Goal: Task Accomplishment & Management: Complete application form

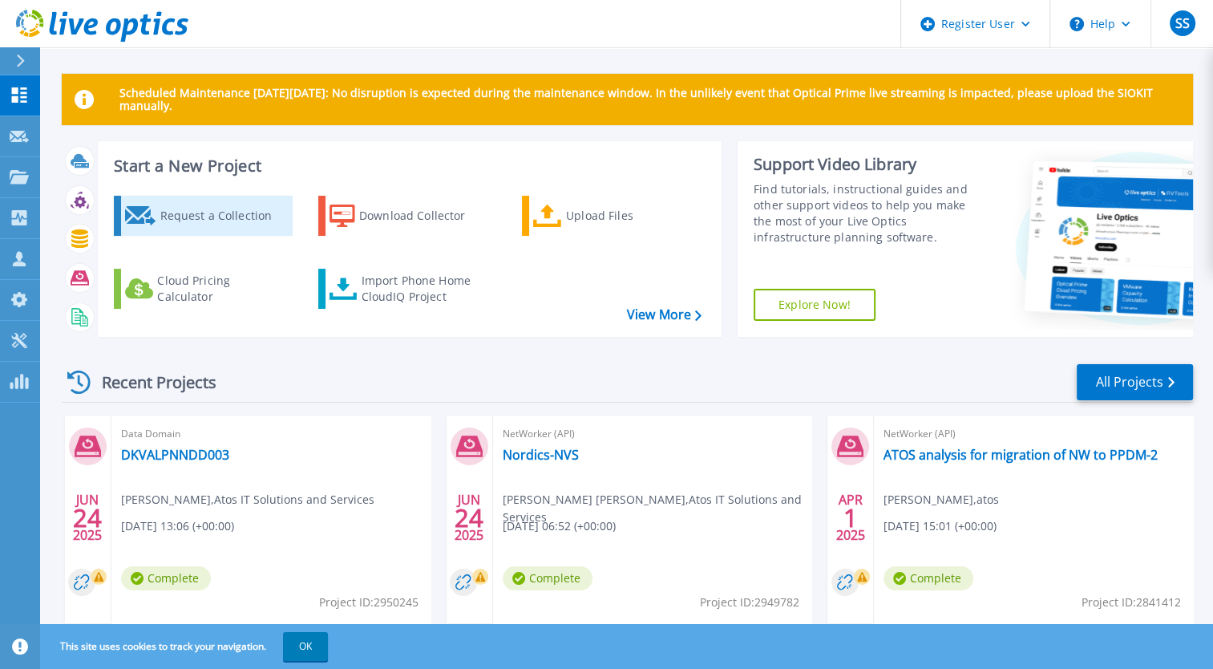
click at [228, 213] on div "Request a Collection" at bounding box center [224, 216] width 128 height 32
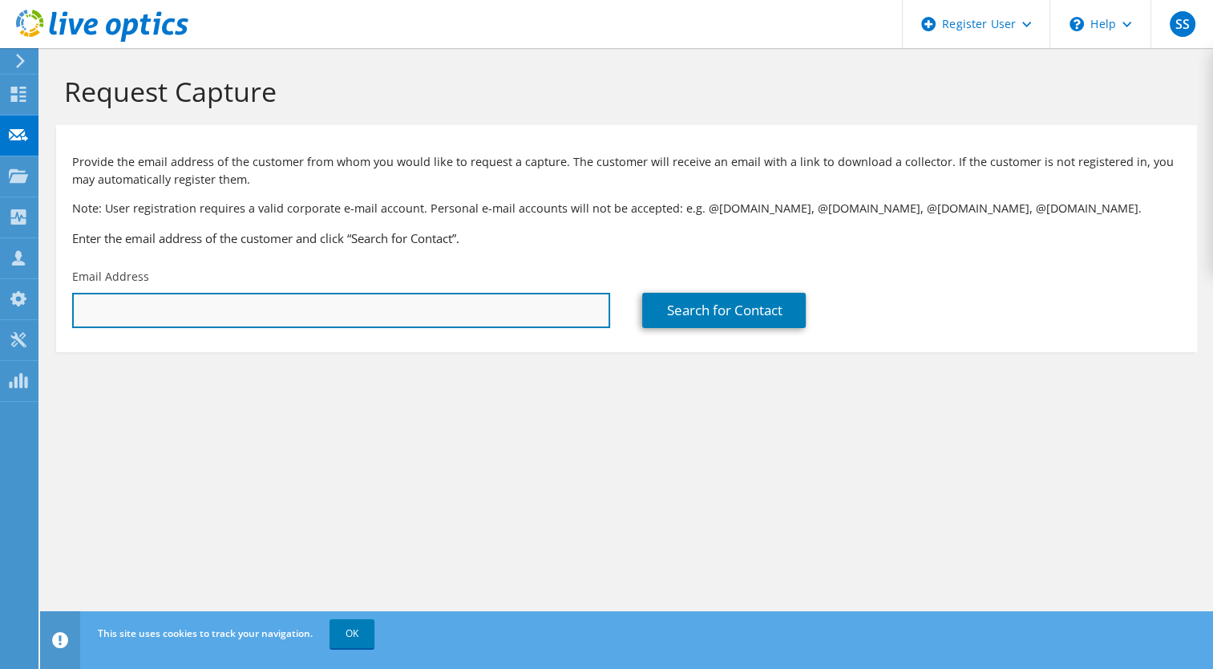
click at [279, 315] on input "text" at bounding box center [341, 310] width 538 height 35
paste input "Satheesh Tammaji Kulkarni <Satheeshtammaji.k@infosys.com>"
drag, startPoint x: 244, startPoint y: 309, endPoint x: 236, endPoint y: 308, distance: 8.1
click at [236, 308] on input "Satheesh Tammaji Kulkarni <Satheeshtammaji.k@infosys.com" at bounding box center [341, 310] width 538 height 35
click at [240, 310] on input "Satheesh Tammaji Kulkarni <Satheeshtammaji.k@infosys.com" at bounding box center [341, 310] width 538 height 35
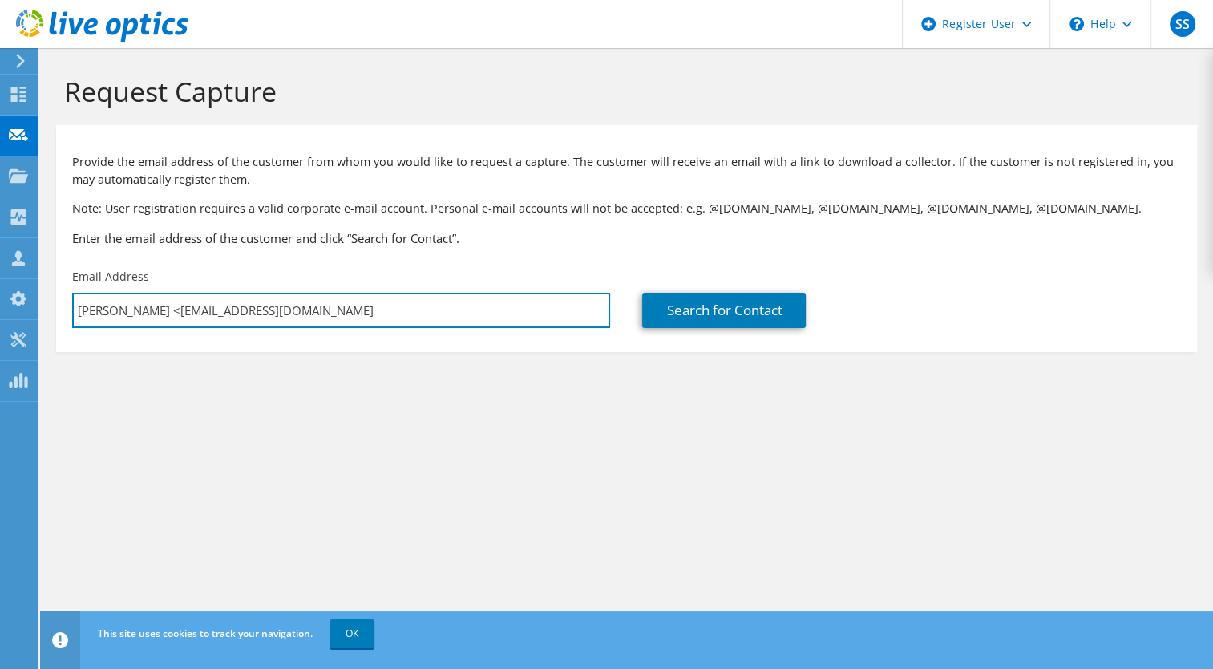
drag, startPoint x: 240, startPoint y: 310, endPoint x: 67, endPoint y: 302, distance: 173.3
click at [67, 302] on div "Email Address Satheesh Tammaji Kulkarni <Satheeshtammaji.k@infosys.com" at bounding box center [341, 298] width 570 height 75
drag, startPoint x: 237, startPoint y: 309, endPoint x: 69, endPoint y: 317, distance: 168.6
click at [69, 317] on div "Email Address Satheesh Tammaji Kulkarni <Satheeshtammaji.k@infosys.com" at bounding box center [341, 298] width 570 height 75
click at [309, 305] on input "Satheeshtammaji.k@infosys.com" at bounding box center [341, 310] width 538 height 35
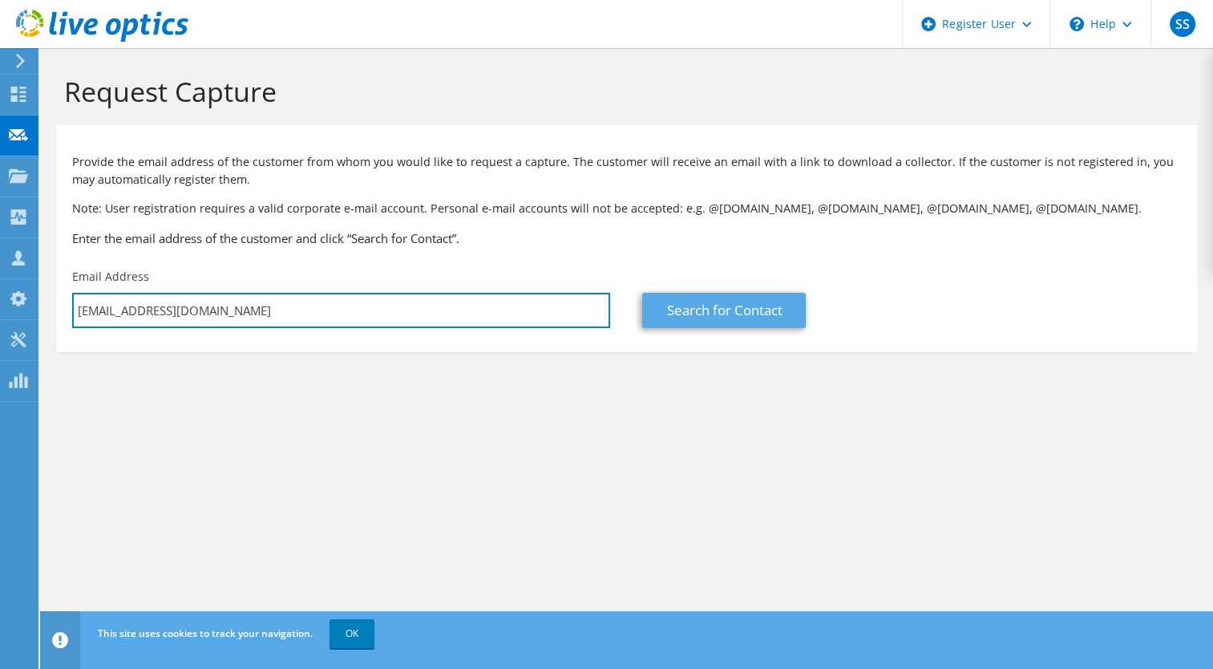
type input "Satheeshtammaji.k@infosys.com"
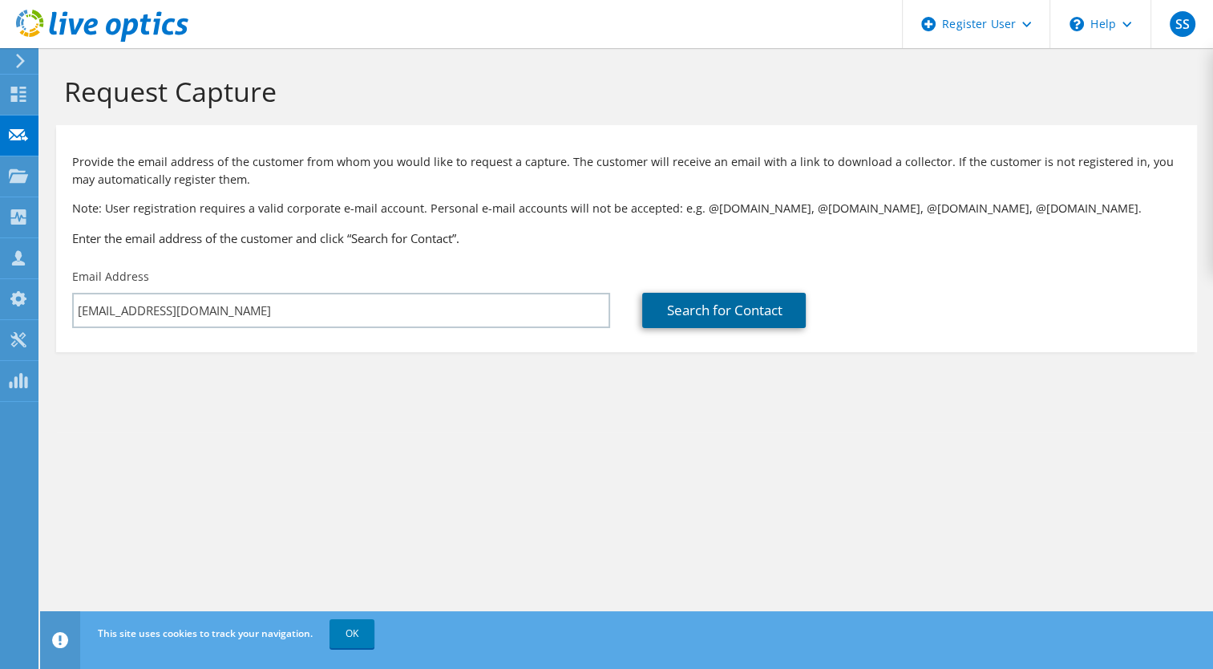
click at [726, 302] on link "Search for Contact" at bounding box center [724, 310] width 164 height 35
type input "INFOSYS - SELL TO - US"
type input "Satheesh Tammaji"
type input "Kulkarni"
type input "India"
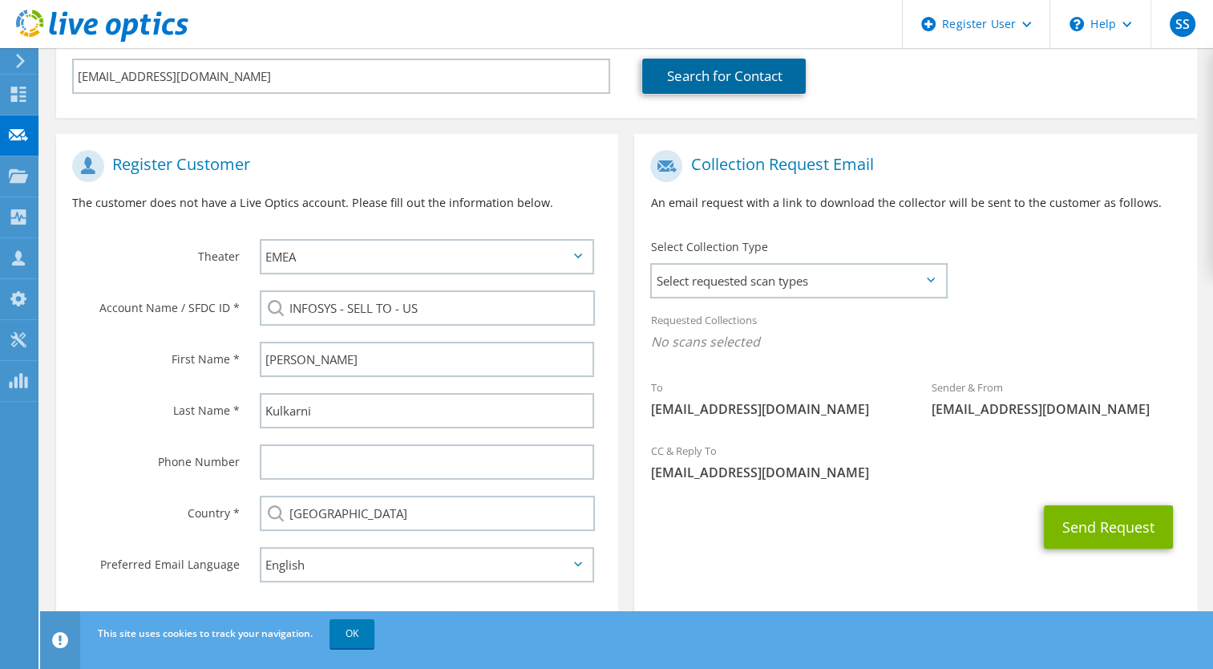
scroll to position [263, 0]
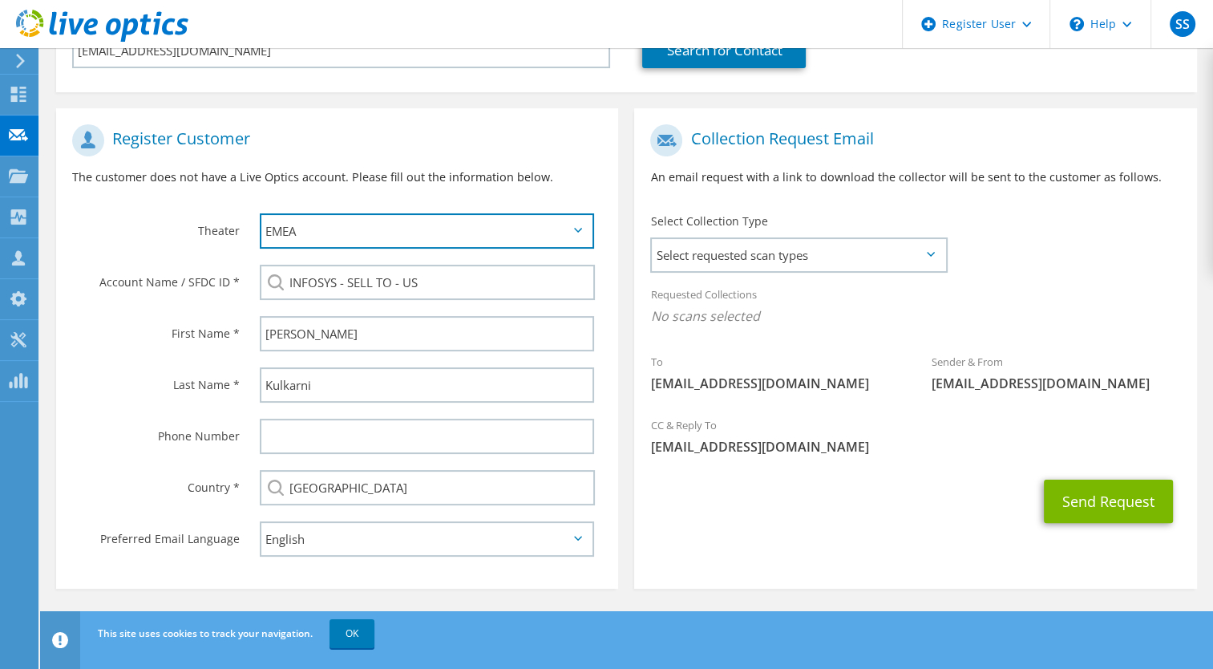
click at [366, 239] on select "APJ EMEA NA/LATAM" at bounding box center [427, 230] width 335 height 35
select select "3"
click at [260, 213] on select "APJ EMEA NA/LATAM" at bounding box center [427, 230] width 335 height 35
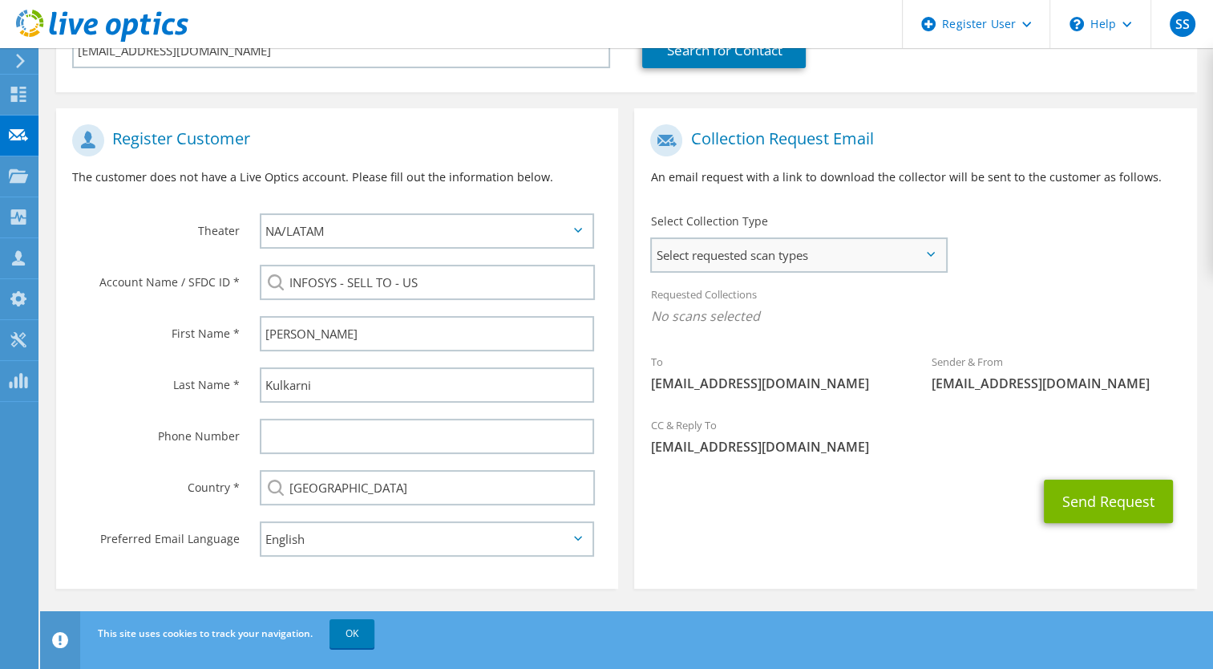
click at [823, 244] on span "Select requested scan types" at bounding box center [798, 255] width 293 height 32
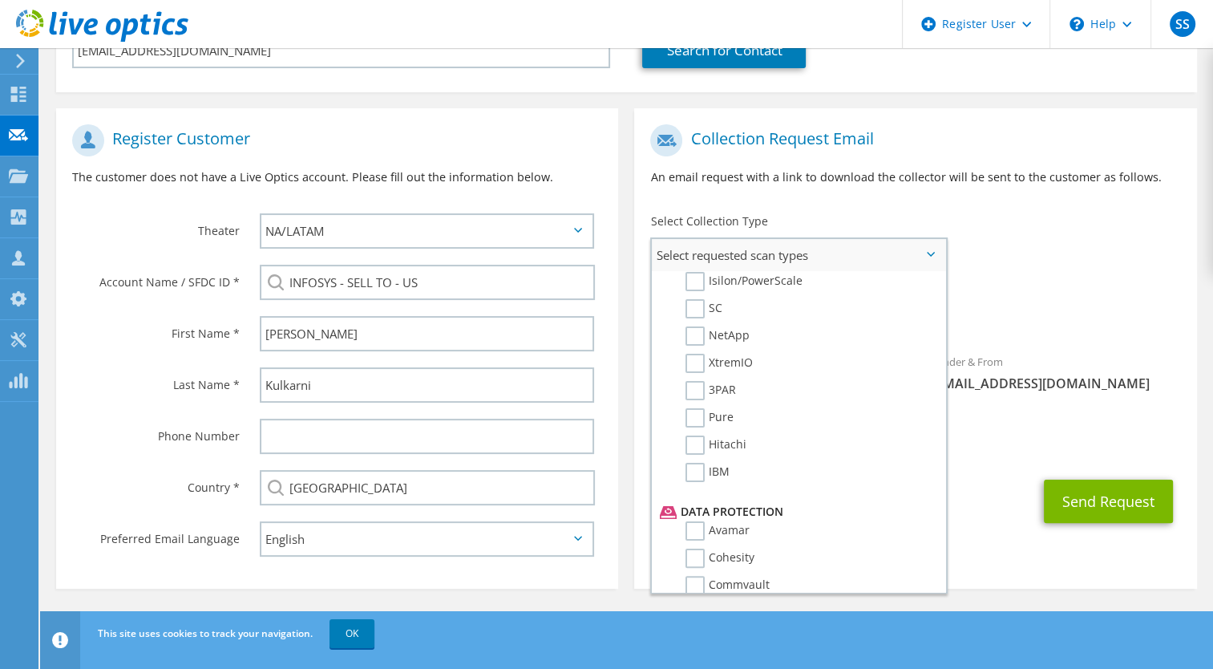
scroll to position [633, 0]
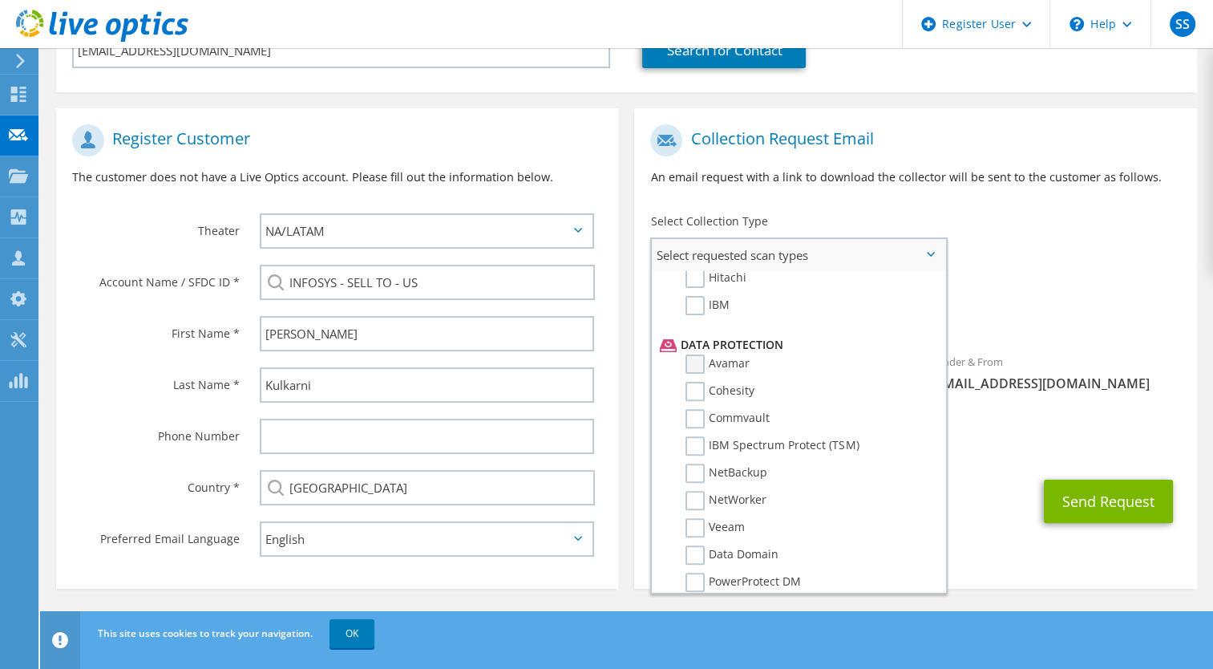
click at [694, 362] on label "Avamar" at bounding box center [717, 363] width 64 height 19
click at [0, 0] on input "Avamar" at bounding box center [0, 0] width 0 height 0
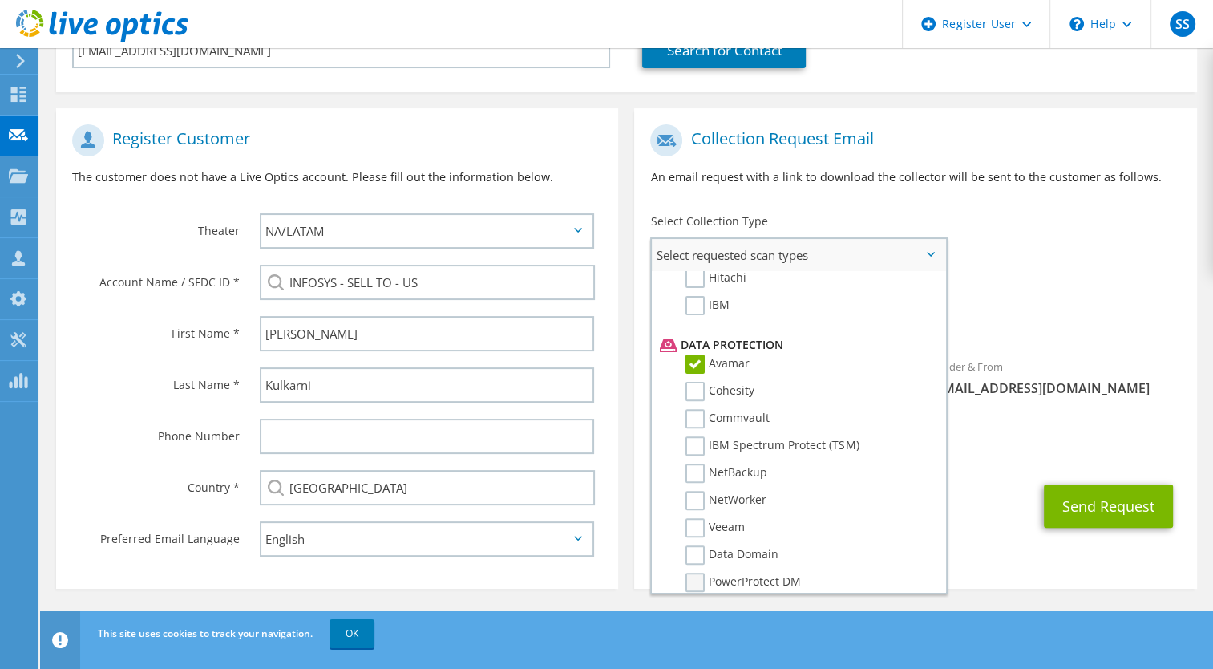
click at [699, 579] on label "PowerProtect DM" at bounding box center [742, 581] width 115 height 19
click at [0, 0] on input "PowerProtect DM" at bounding box center [0, 0] width 0 height 0
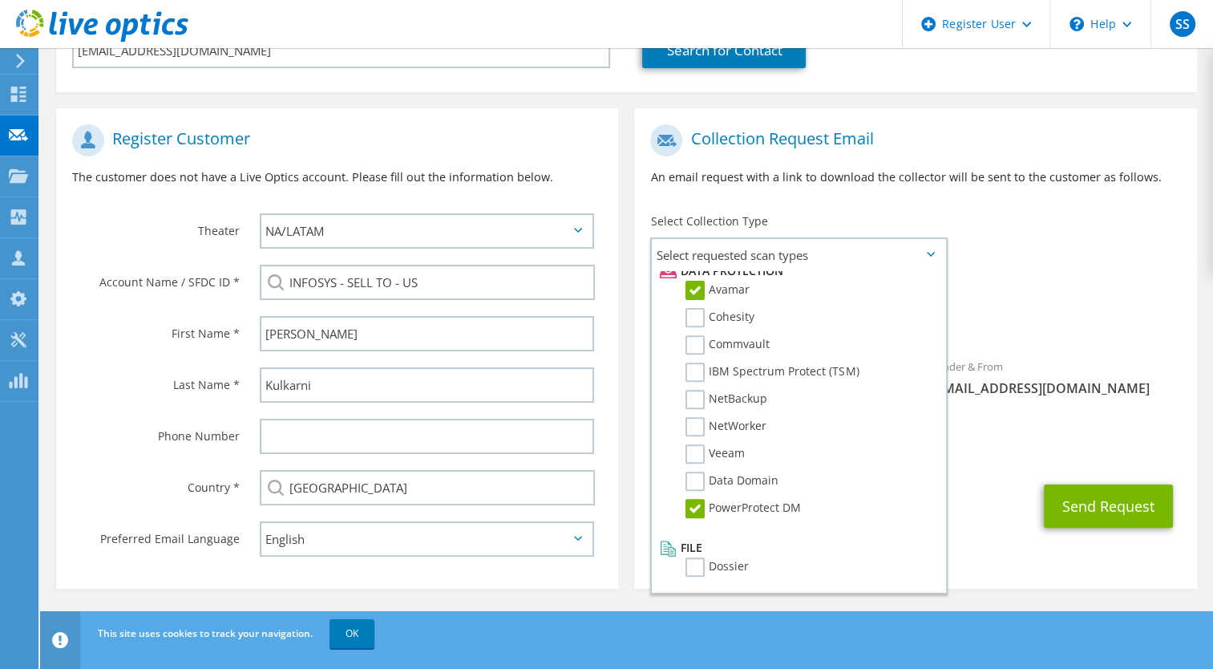
click at [968, 503] on div "Send Request" at bounding box center [915, 505] width 562 height 59
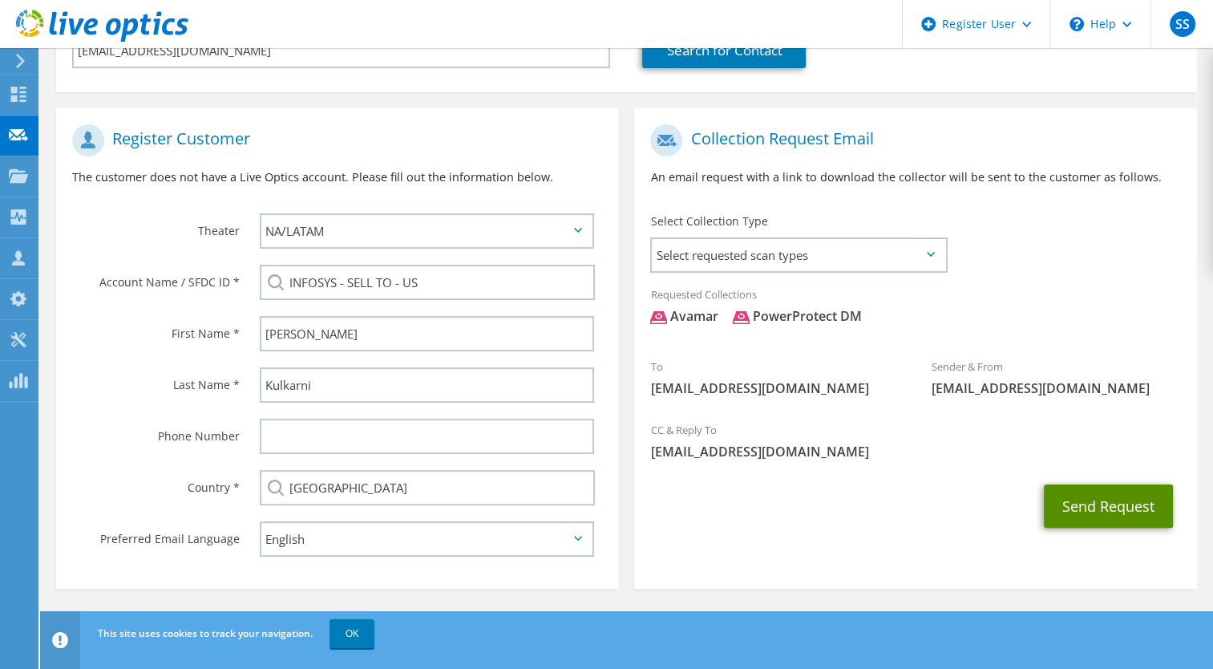
click at [1080, 508] on button "Send Request" at bounding box center [1108, 505] width 129 height 43
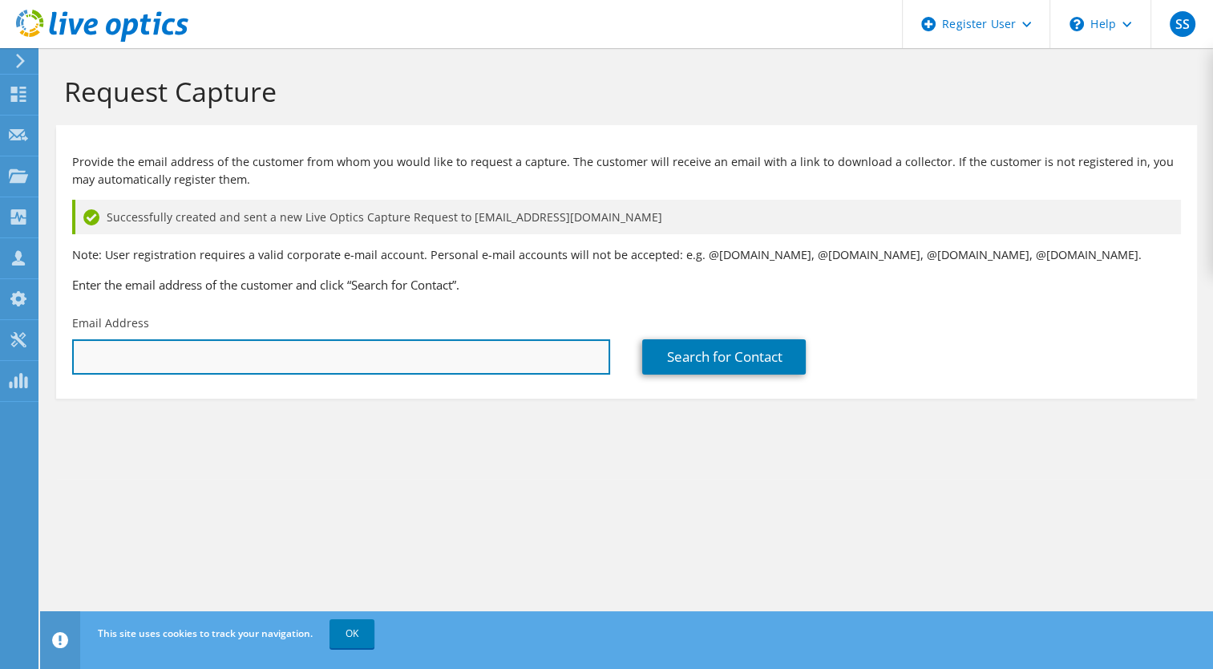
click at [228, 363] on input "text" at bounding box center [341, 356] width 538 height 35
paste input "Ashwini Kumar Krishnamani Mishra <ashwini.mishra01@infosys.com>"
drag, startPoint x: 287, startPoint y: 356, endPoint x: 77, endPoint y: 346, distance: 210.2
click at [77, 346] on input "Ashwini Kumar Krishnamani Mishra <ashwini.mishra01@infosys.com" at bounding box center [341, 356] width 538 height 35
click at [301, 361] on input "ashwini.mishra01@infosys.com" at bounding box center [341, 356] width 538 height 35
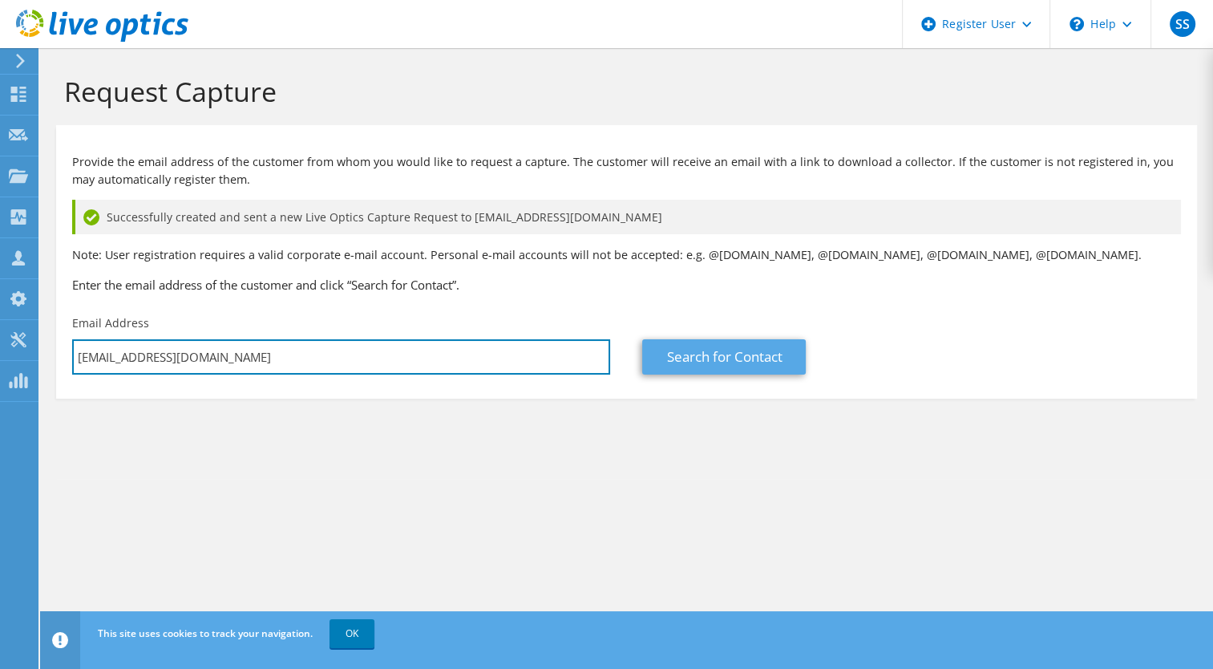
type input "ashwini.mishra01@infosys.com"
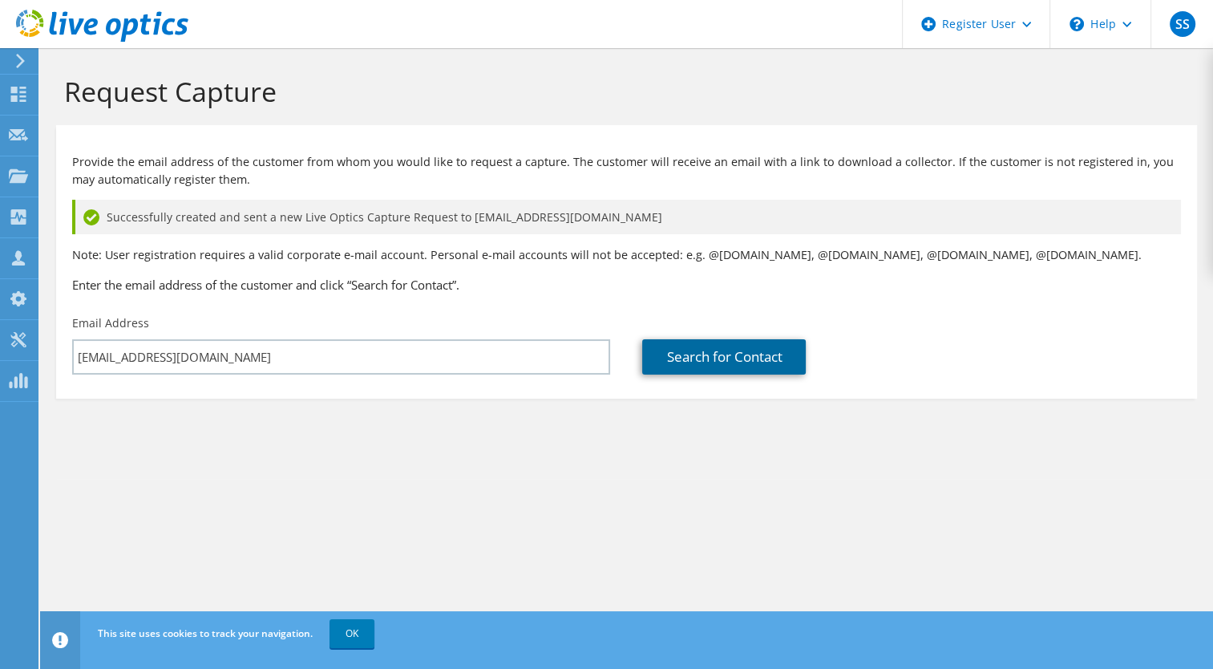
click at [685, 353] on link "Search for Contact" at bounding box center [724, 356] width 164 height 35
type input "INFOSYS TECHNOLOGIES"
type input "Ashwini"
type input "Mishra"
type input "[GEOGRAPHIC_DATA]"
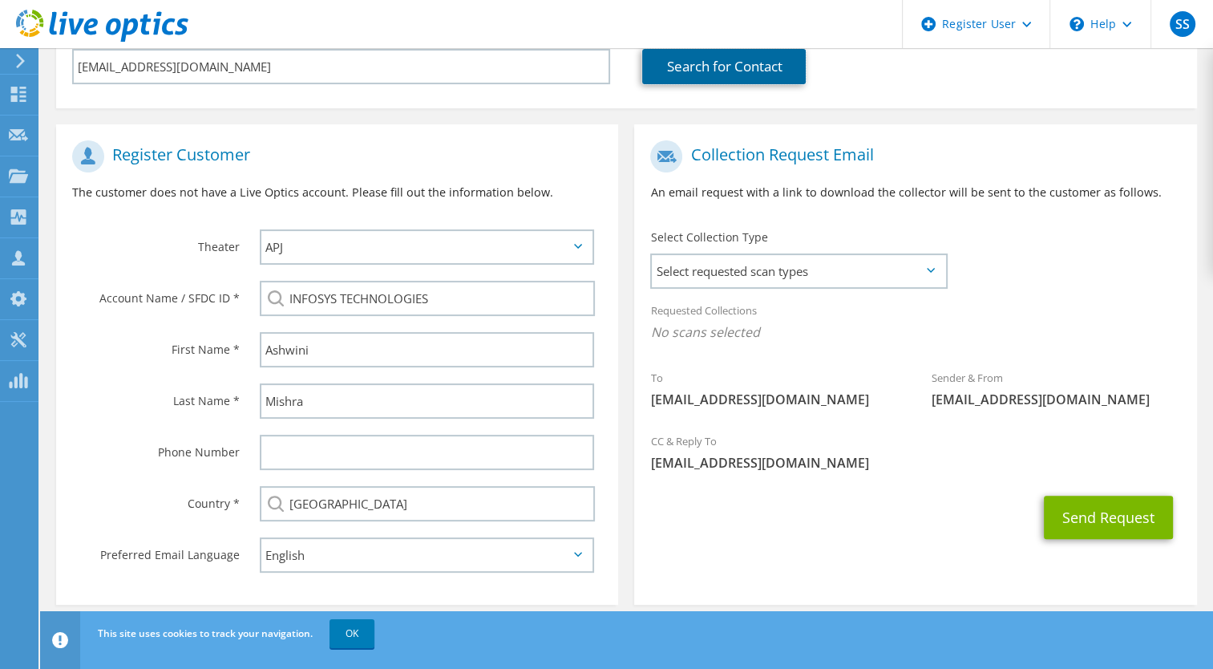
scroll to position [309, 0]
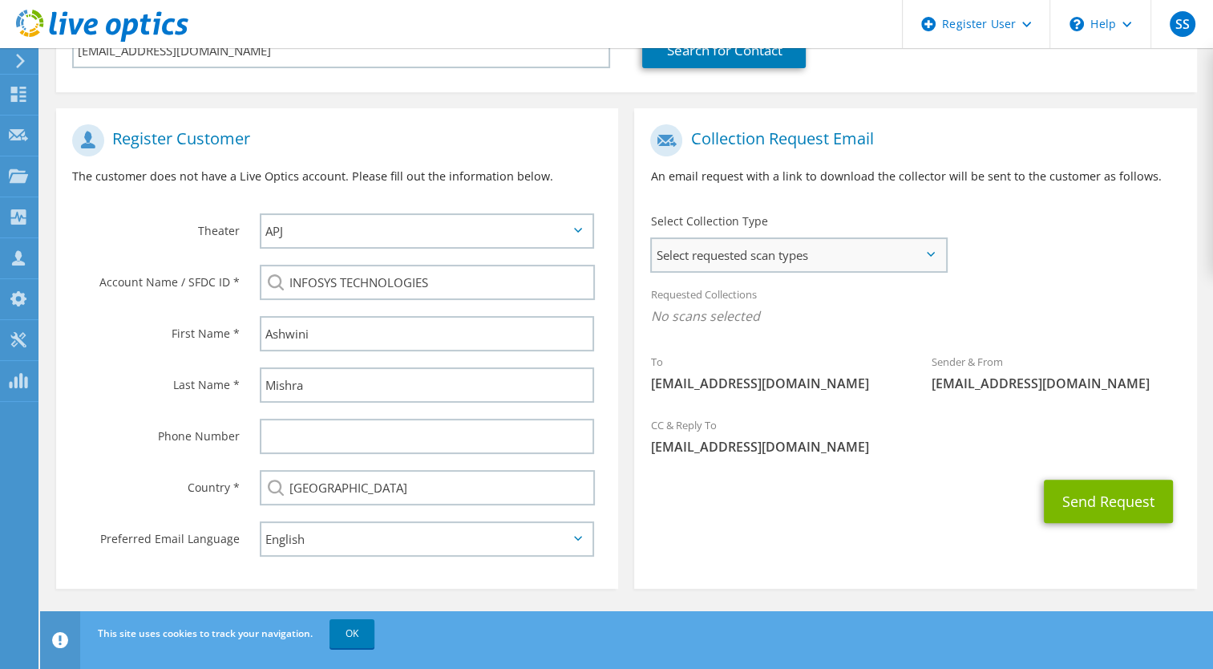
click at [816, 260] on span "Select requested scan types" at bounding box center [798, 255] width 293 height 32
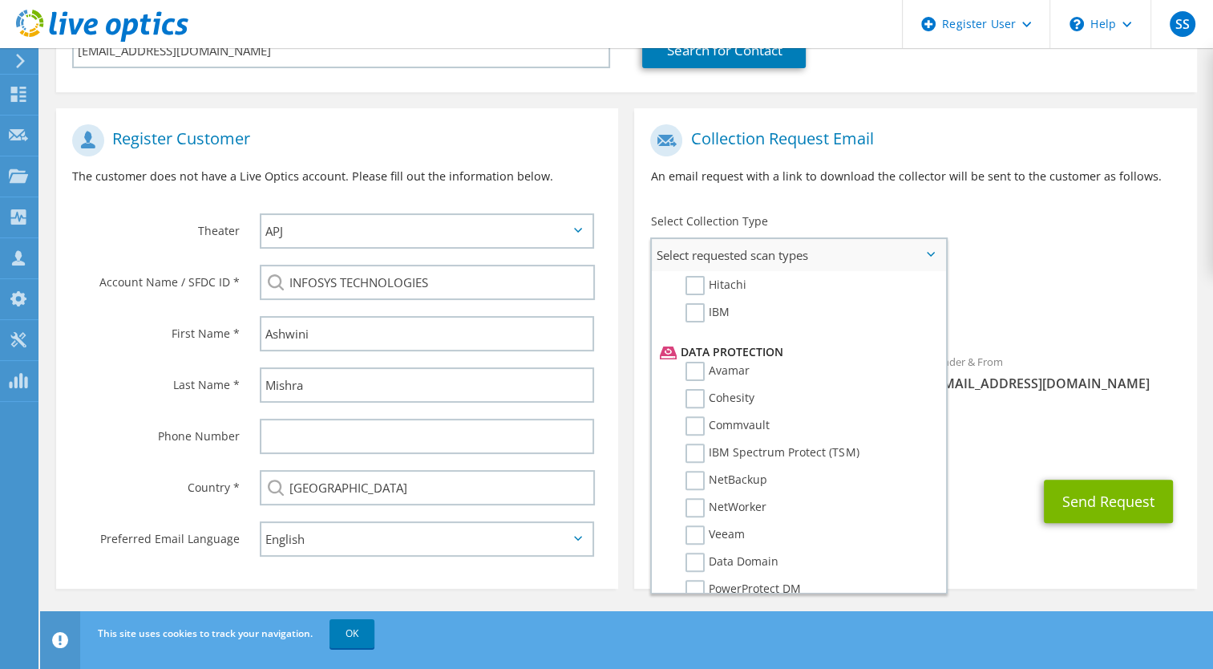
scroll to position [660, 0]
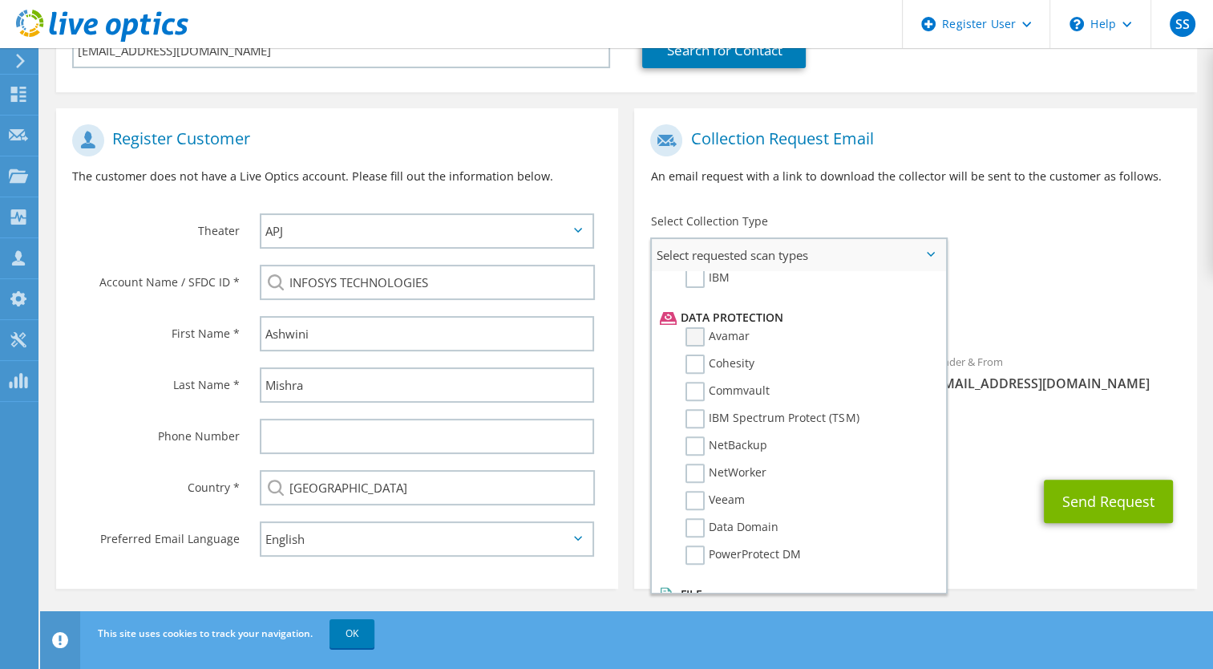
click at [701, 337] on label "Avamar" at bounding box center [717, 336] width 64 height 19
click at [0, 0] on input "Avamar" at bounding box center [0, 0] width 0 height 0
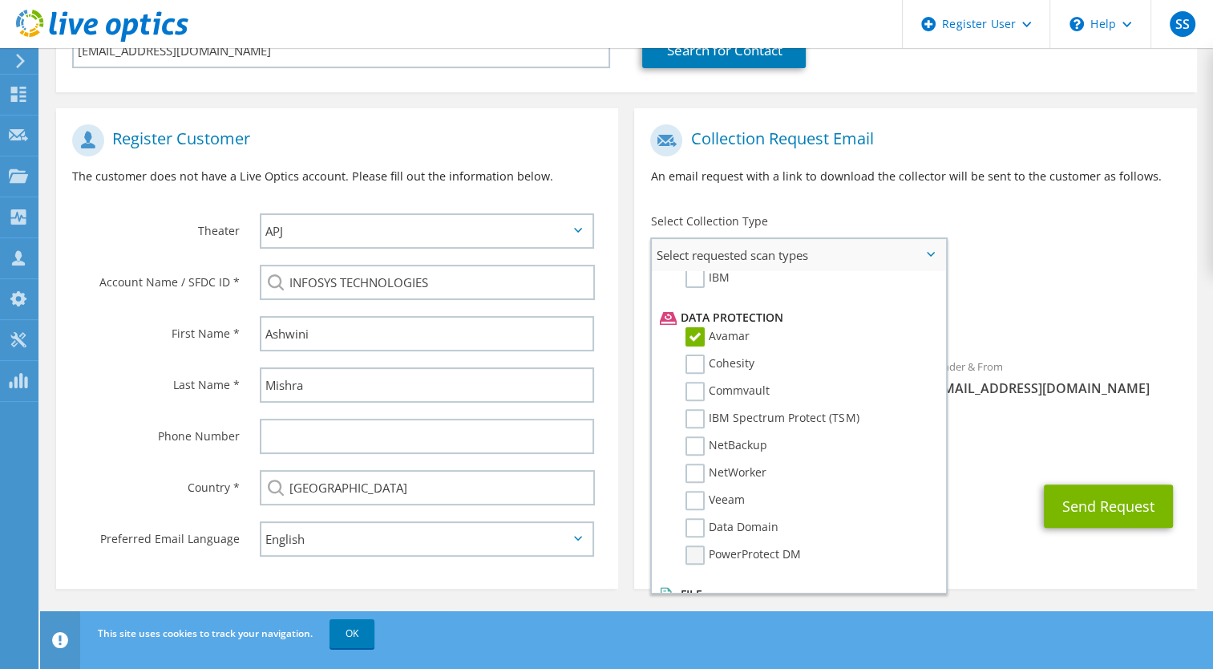
click at [701, 561] on label "PowerProtect DM" at bounding box center [742, 554] width 115 height 19
click at [0, 0] on input "PowerProtect DM" at bounding box center [0, 0] width 0 height 0
click at [1060, 320] on span "Avamar PowerProtect DM" at bounding box center [915, 320] width 530 height 26
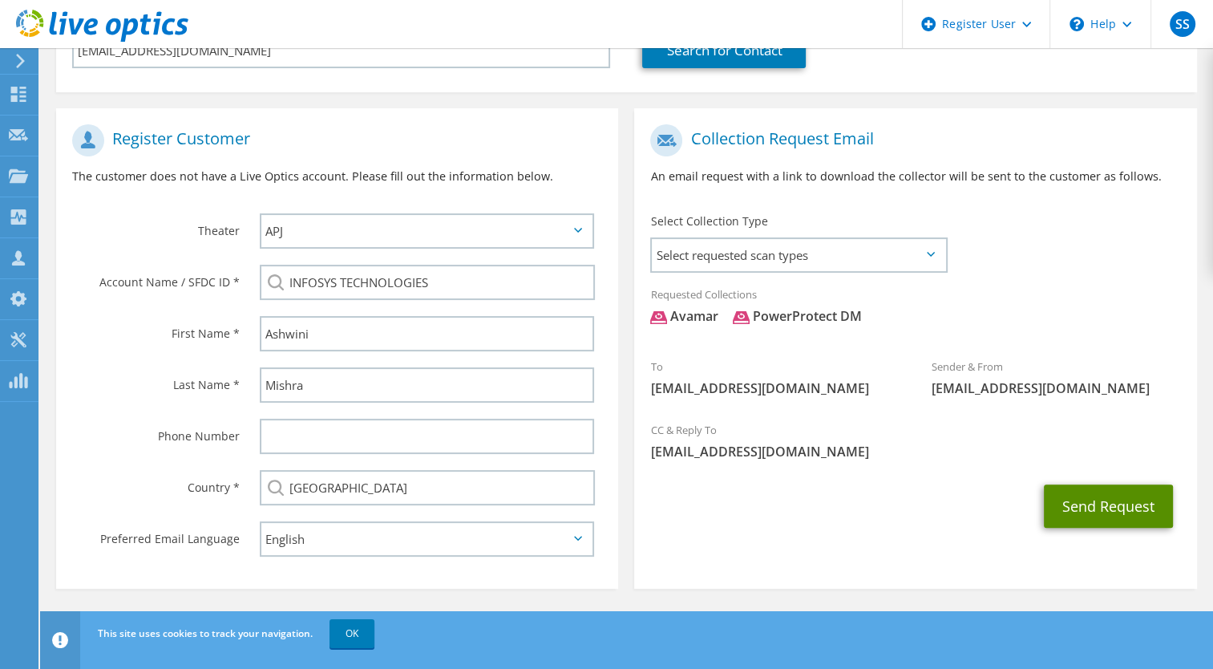
click at [1101, 499] on button "Send Request" at bounding box center [1108, 505] width 129 height 43
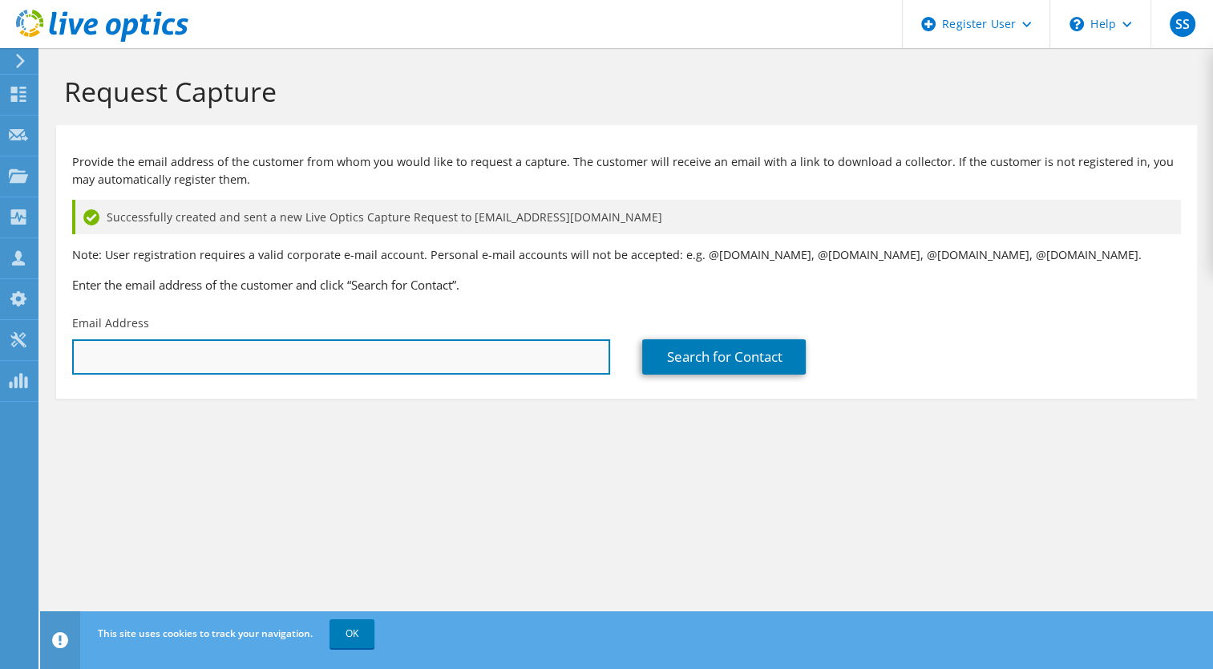
click at [432, 358] on input "text" at bounding box center [341, 356] width 538 height 35
paste input "Subash A01 <Subash_A01@infosys.com>"
drag, startPoint x: 154, startPoint y: 353, endPoint x: 38, endPoint y: 335, distance: 116.9
click at [38, 335] on div "SS Dell User Sachin Sanchawat S.Sanchawat@Dell.com Dell My Profile Log Out \n H…" at bounding box center [606, 334] width 1213 height 669
type input "Subash_A01@infosys.com"
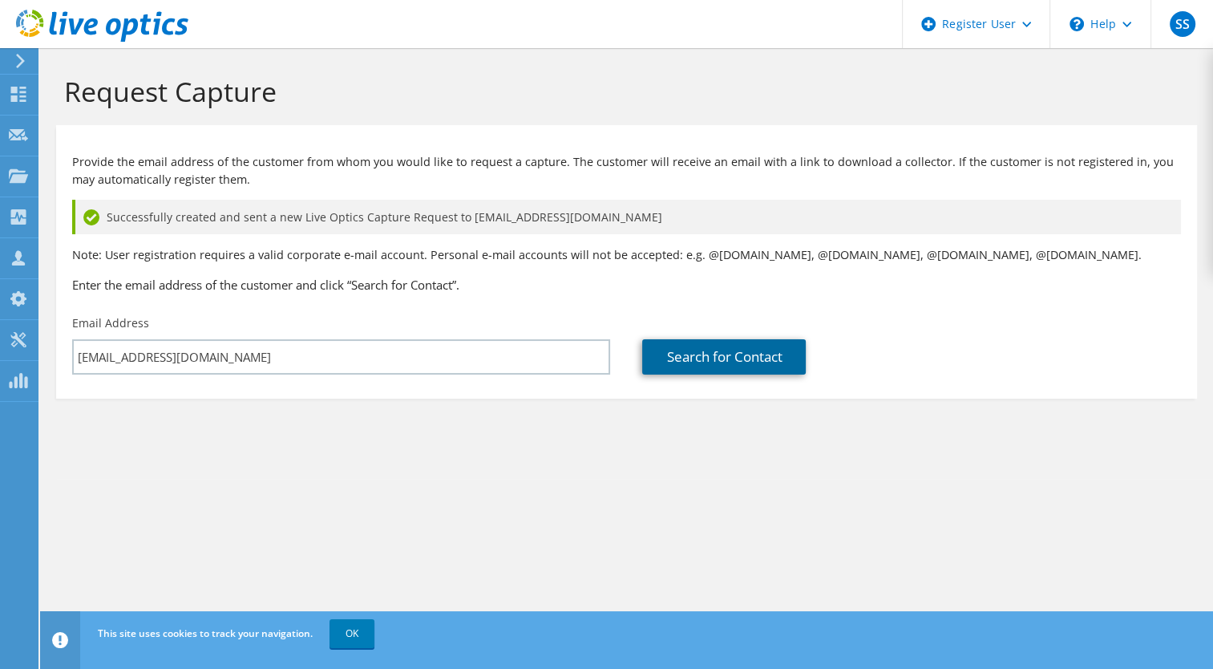
click at [709, 366] on link "Search for Contact" at bounding box center [724, 356] width 164 height 35
type input "INFOSYS TECHNOLOGIES"
type input "Subash"
type input "Milton"
type input "India"
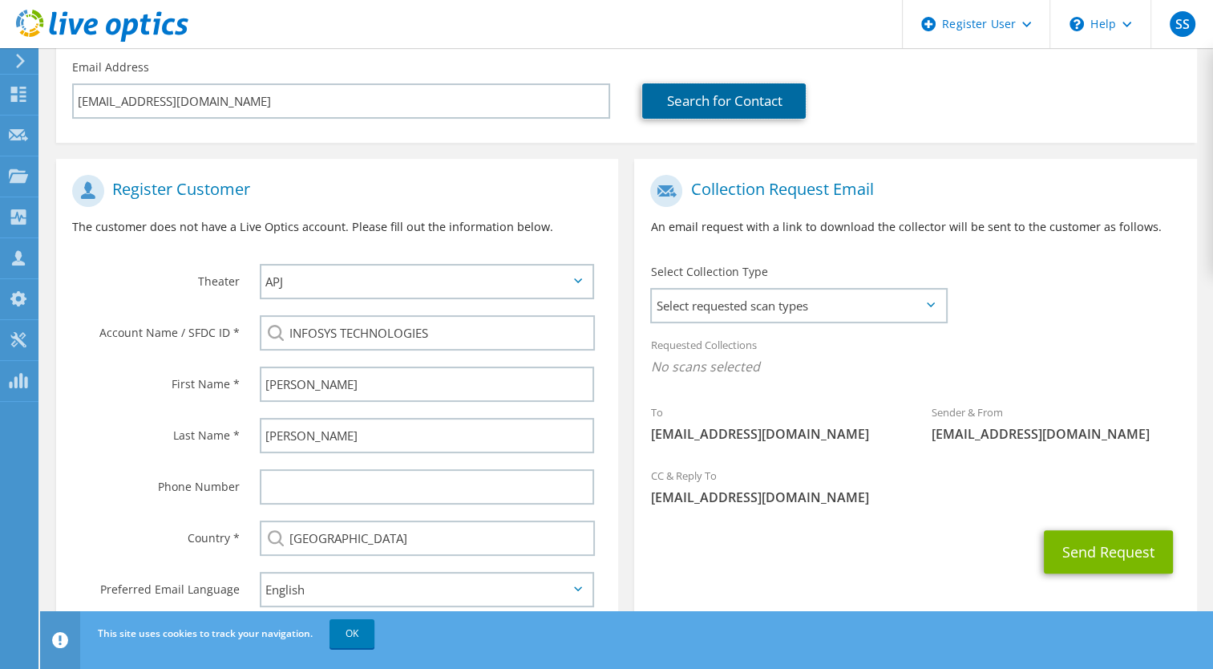
scroll to position [309, 0]
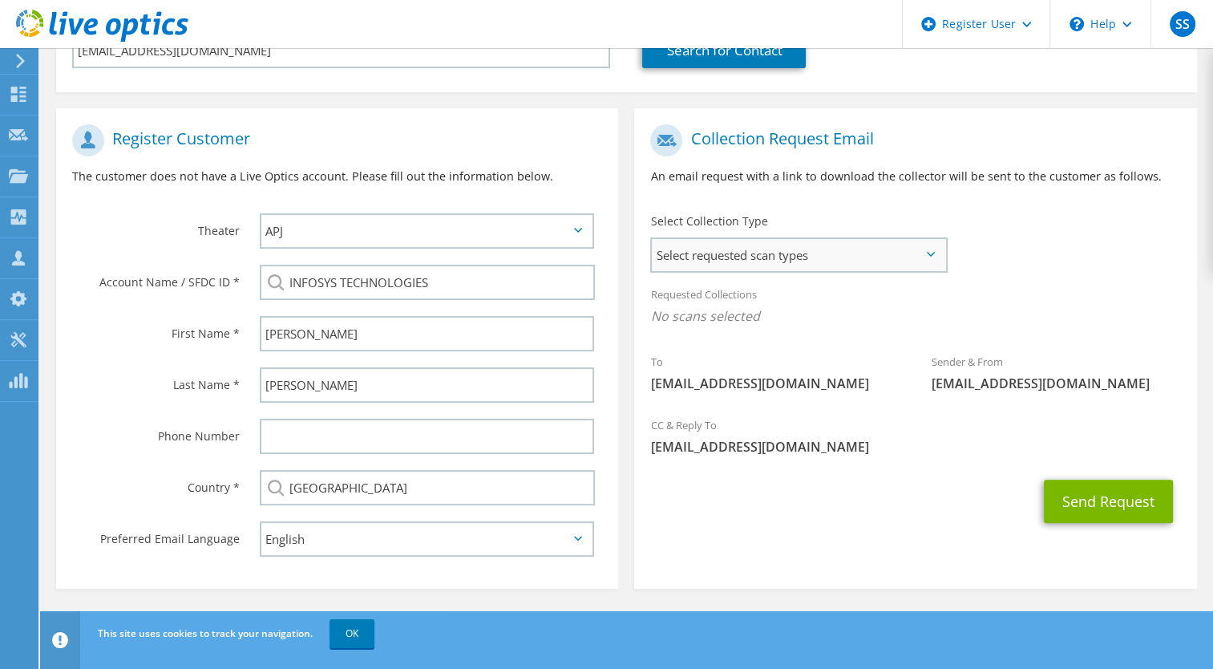
click at [867, 252] on span "Select requested scan types" at bounding box center [798, 255] width 293 height 32
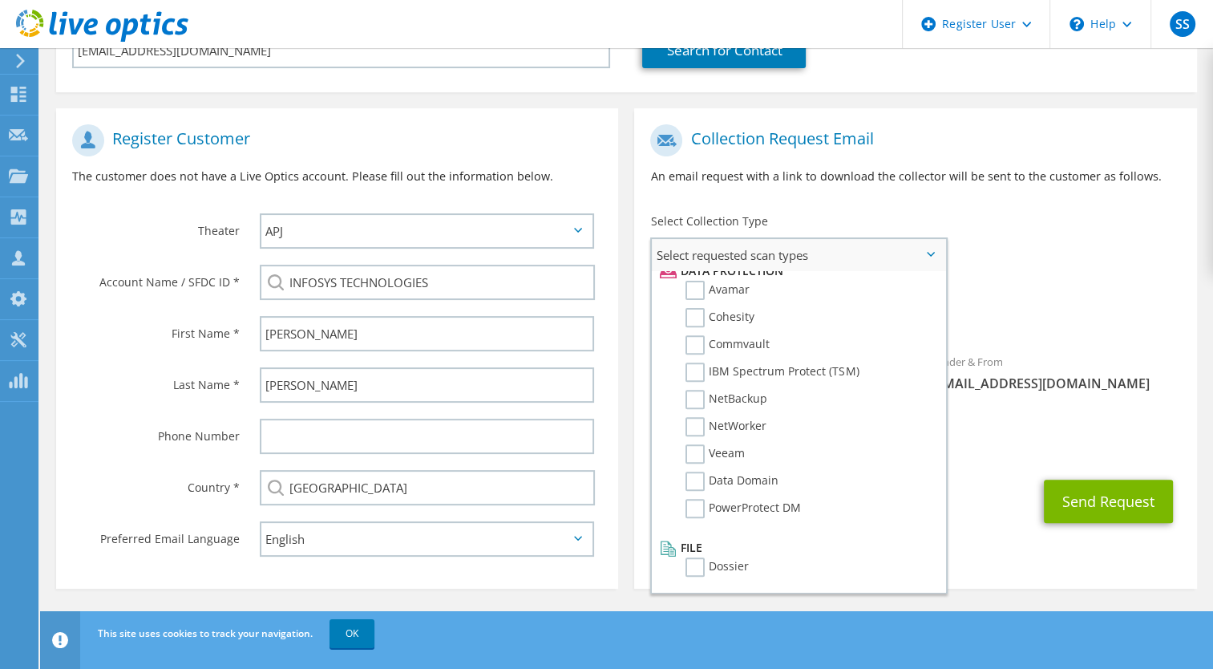
scroll to position [699, 0]
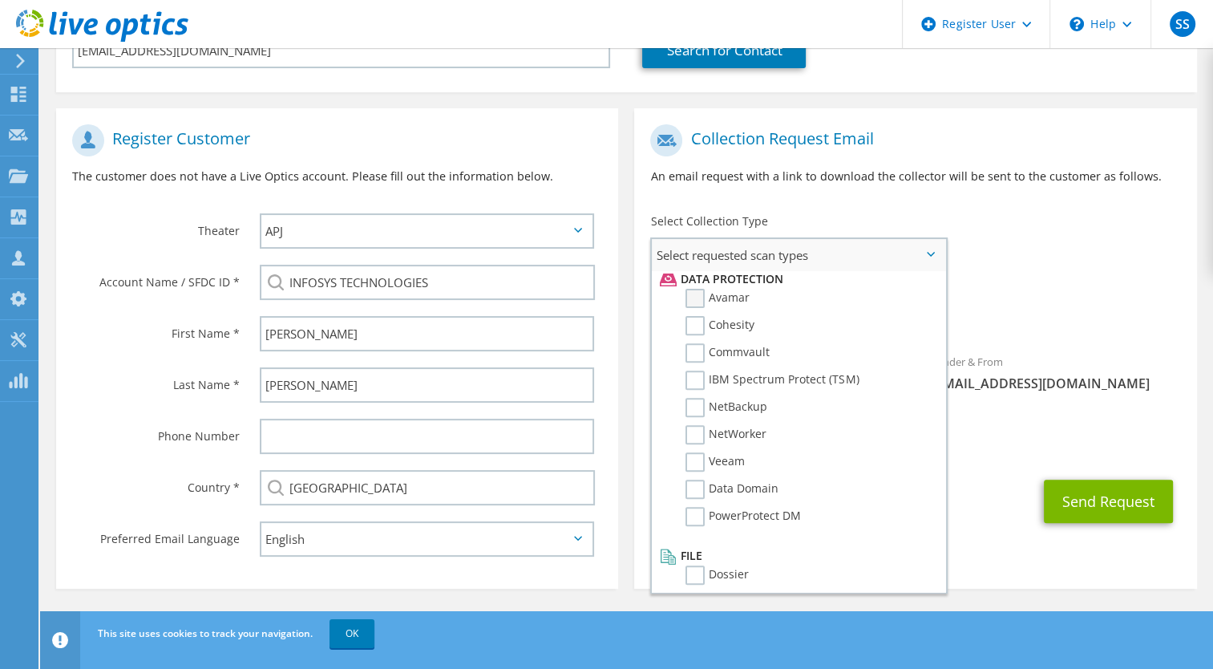
click at [697, 298] on label "Avamar" at bounding box center [717, 298] width 64 height 19
click at [0, 0] on input "Avamar" at bounding box center [0, 0] width 0 height 0
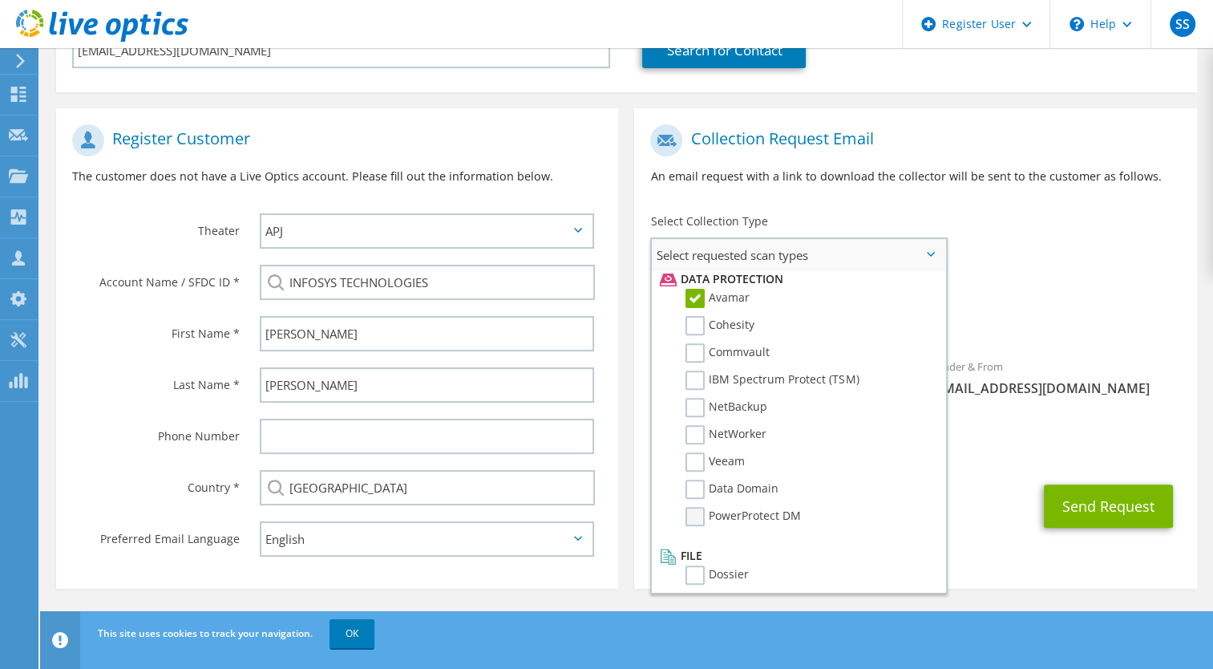
click at [703, 519] on label "PowerProtect DM" at bounding box center [742, 516] width 115 height 19
click at [0, 0] on input "PowerProtect DM" at bounding box center [0, 0] width 0 height 0
click at [1012, 442] on span "[EMAIL_ADDRESS][DOMAIN_NAME]" at bounding box center [915, 451] width 530 height 18
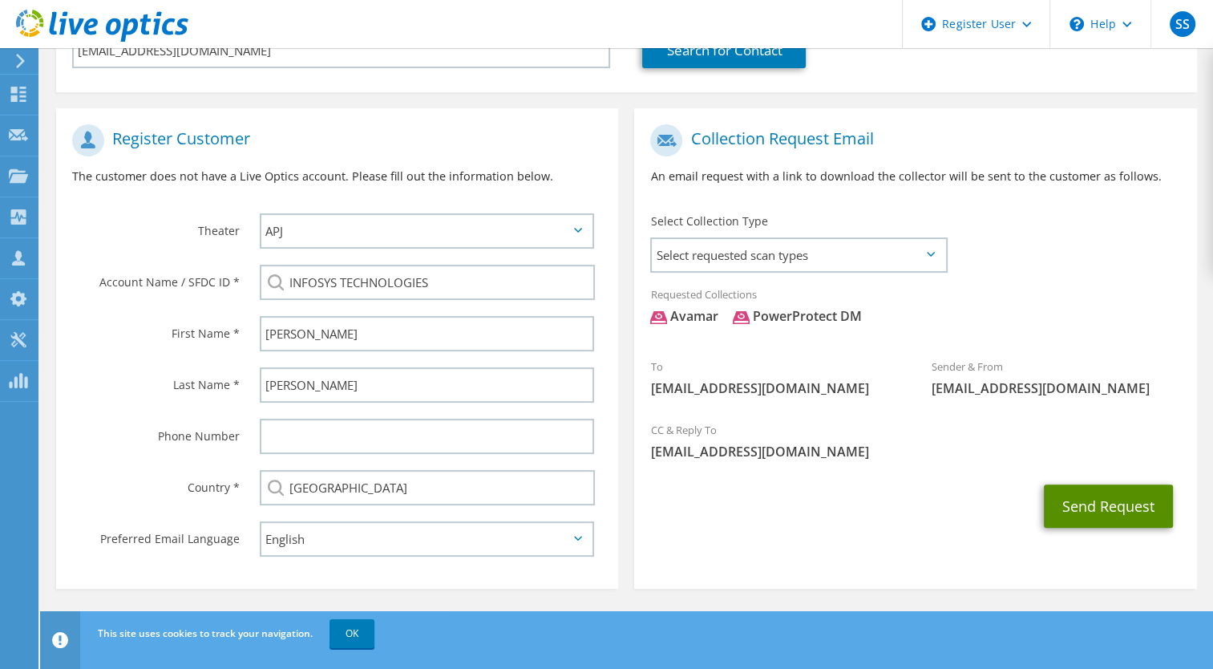
click at [1082, 513] on button "Send Request" at bounding box center [1108, 505] width 129 height 43
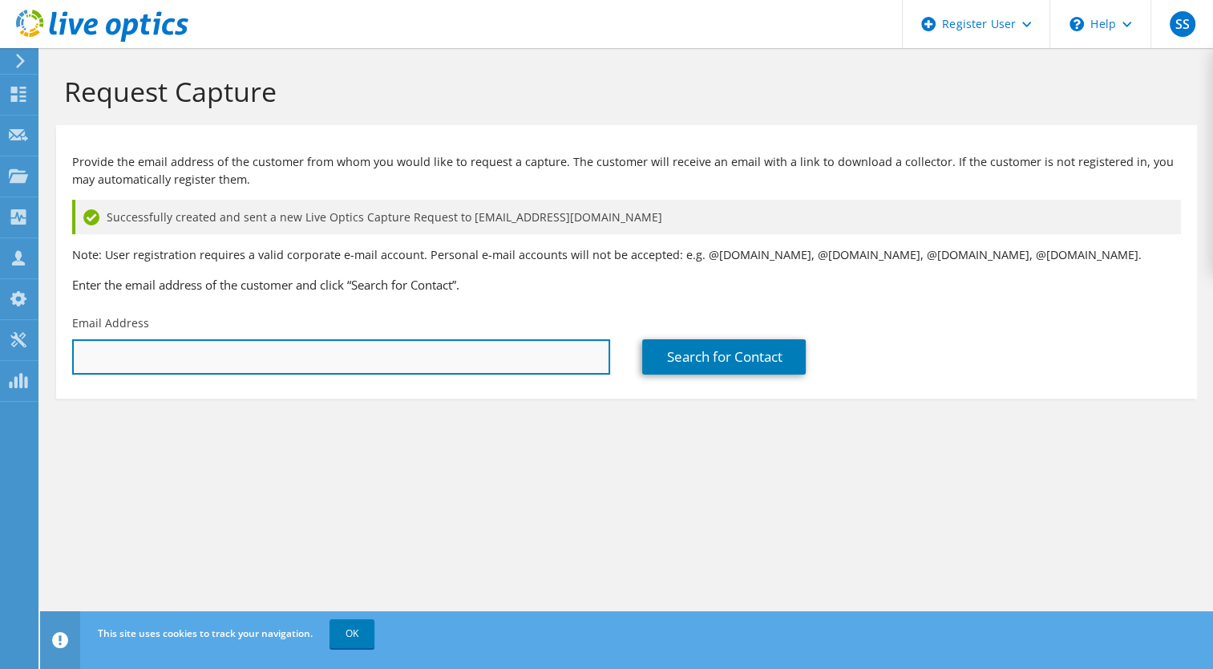
click at [313, 352] on input "text" at bounding box center [341, 356] width 538 height 35
paste input "I’ve initiated the Live Optics data collection for Avamar and PPDM. You should …"
type input "I’ve initiated the Live Optics data collection for Avamar and PPDM. You should …"
paste input "Subash A01 <Subash_A01@infosys.com>"
drag, startPoint x: 152, startPoint y: 354, endPoint x: 31, endPoint y: 349, distance: 121.1
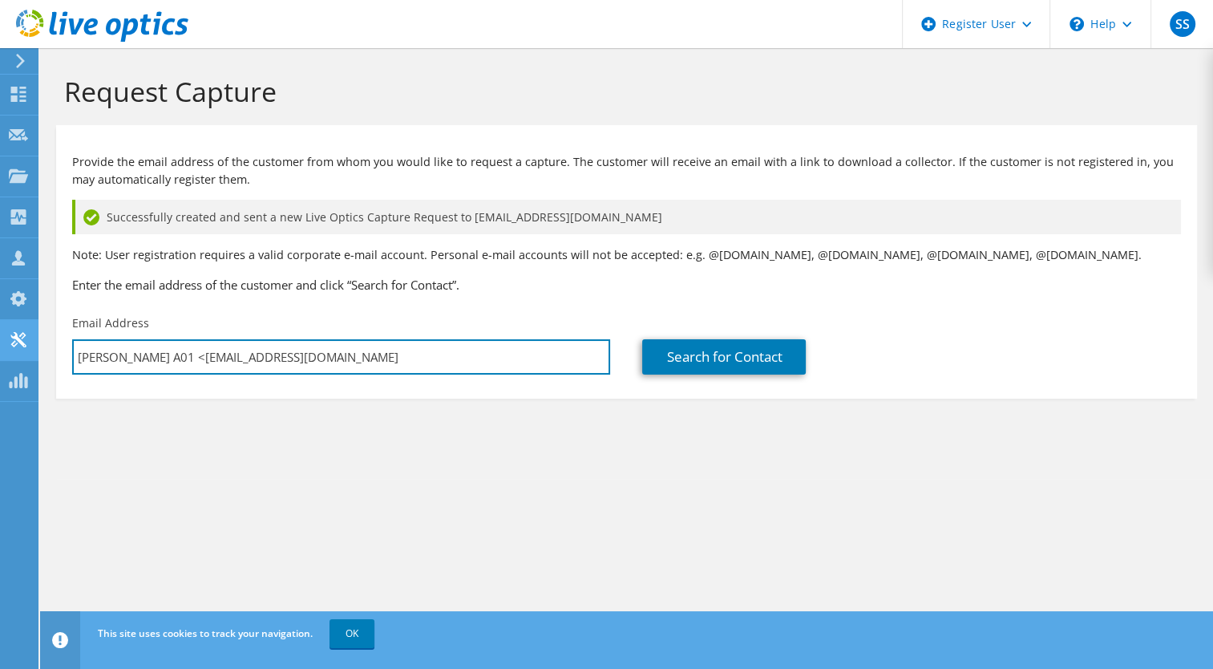
click at [31, 349] on div "SS Dell User Sachin Sanchawat S.Sanchawat@Dell.com Dell My Profile Log Out \n H…" at bounding box center [606, 334] width 1213 height 669
drag, startPoint x: 241, startPoint y: 369, endPoint x: 16, endPoint y: 328, distance: 228.9
click at [16, 328] on div "SS Dell User Sachin Sanchawat S.Sanchawat@Dell.com Dell My Profile Log Out \n H…" at bounding box center [606, 334] width 1213 height 669
click at [216, 356] on input "ash_A01@infosys.com" at bounding box center [341, 356] width 538 height 35
drag, startPoint x: 216, startPoint y: 356, endPoint x: 95, endPoint y: 342, distance: 121.8
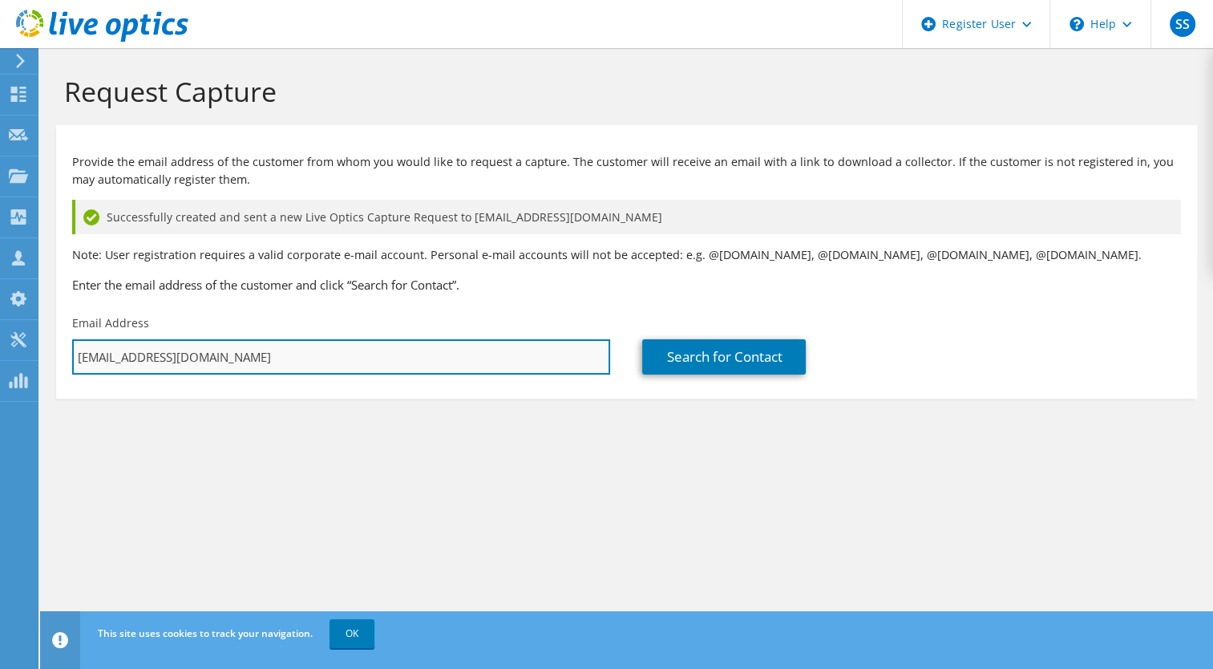
click at [95, 342] on input "ash_A01@infosys.com" at bounding box center [341, 356] width 538 height 35
paste input "Subash A01 <Subash_A01@infosys.com>"
drag, startPoint x: 151, startPoint y: 354, endPoint x: 76, endPoint y: 342, distance: 76.3
click at [76, 342] on input "Subash A01 <Subash_A01@infosys.com" at bounding box center [341, 356] width 538 height 35
type input "Subash_A01@infosys.com"
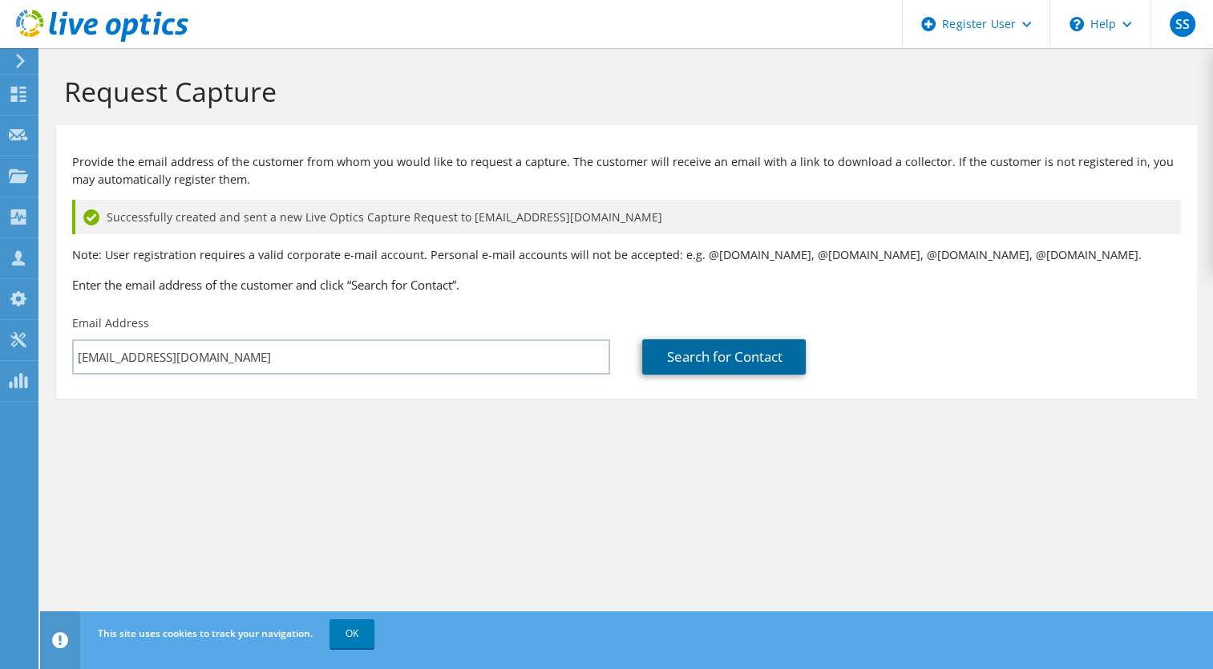
click at [741, 353] on link "Search for Contact" at bounding box center [724, 356] width 164 height 35
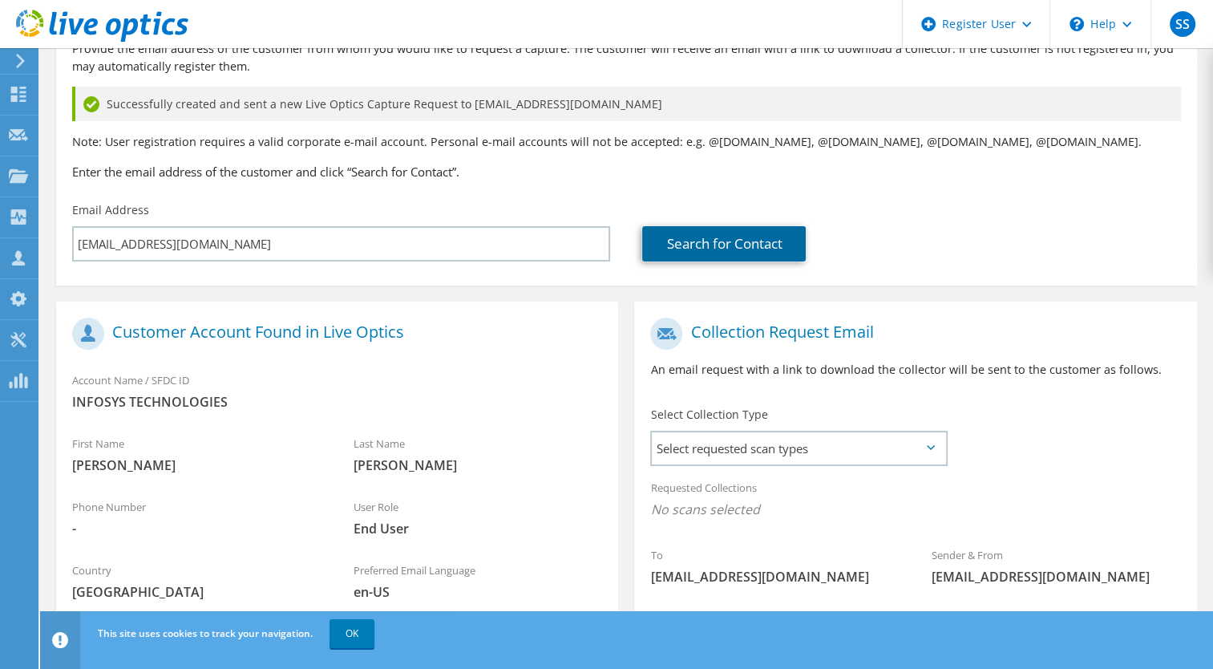
scroll to position [274, 0]
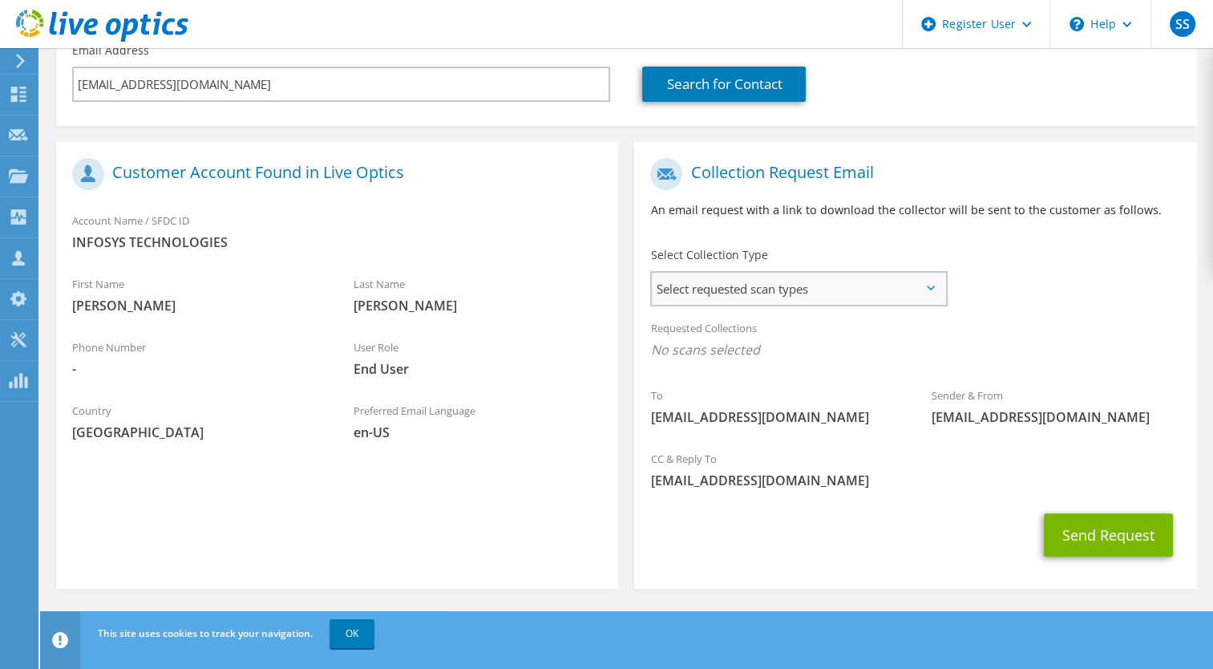
click at [834, 290] on span "Select requested scan types" at bounding box center [798, 289] width 293 height 32
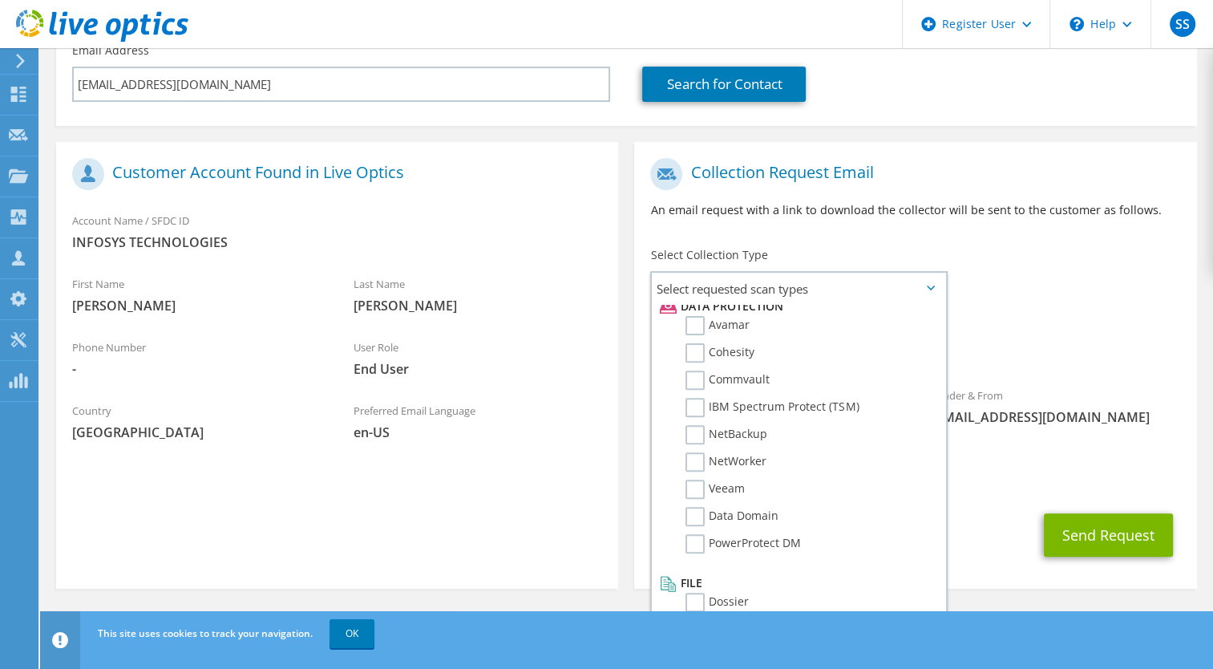
scroll to position [701, 0]
click at [694, 460] on label "NetWorker" at bounding box center [725, 465] width 81 height 19
click at [0, 0] on input "NetWorker" at bounding box center [0, 0] width 0 height 0
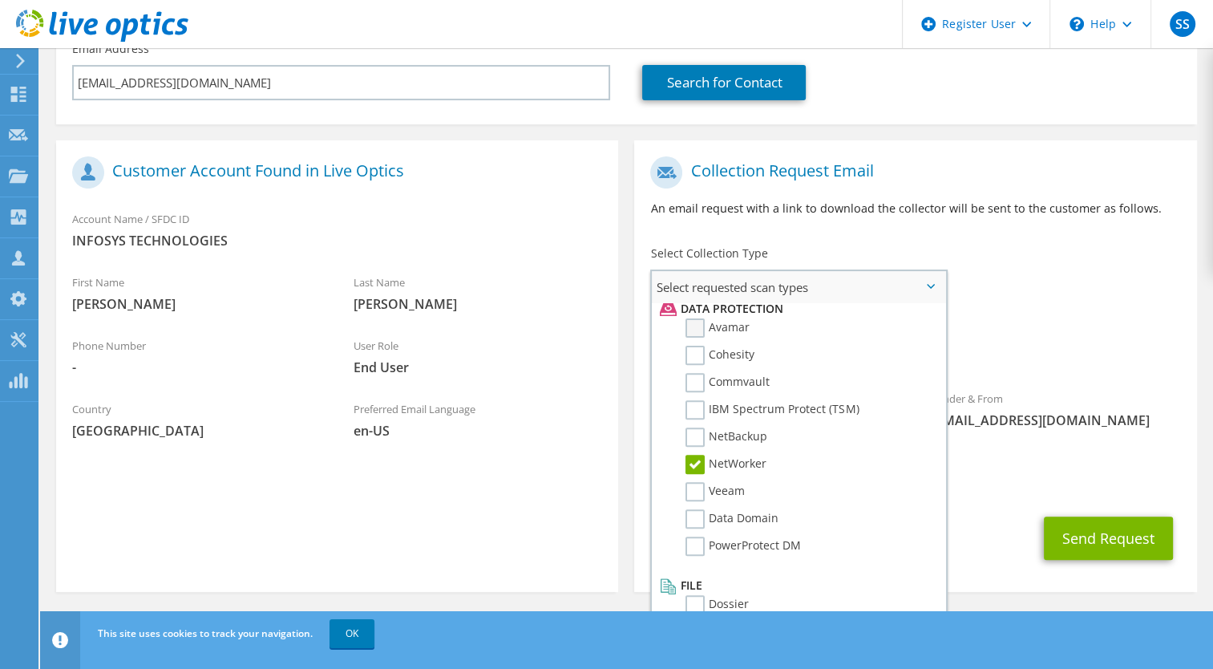
click at [693, 325] on label "Avamar" at bounding box center [717, 327] width 64 height 19
click at [0, 0] on input "Avamar" at bounding box center [0, 0] width 0 height 0
click at [691, 545] on label "PowerProtect DM" at bounding box center [742, 545] width 115 height 19
click at [0, 0] on input "PowerProtect DM" at bounding box center [0, 0] width 0 height 0
click at [693, 521] on label "Data Domain" at bounding box center [731, 518] width 93 height 19
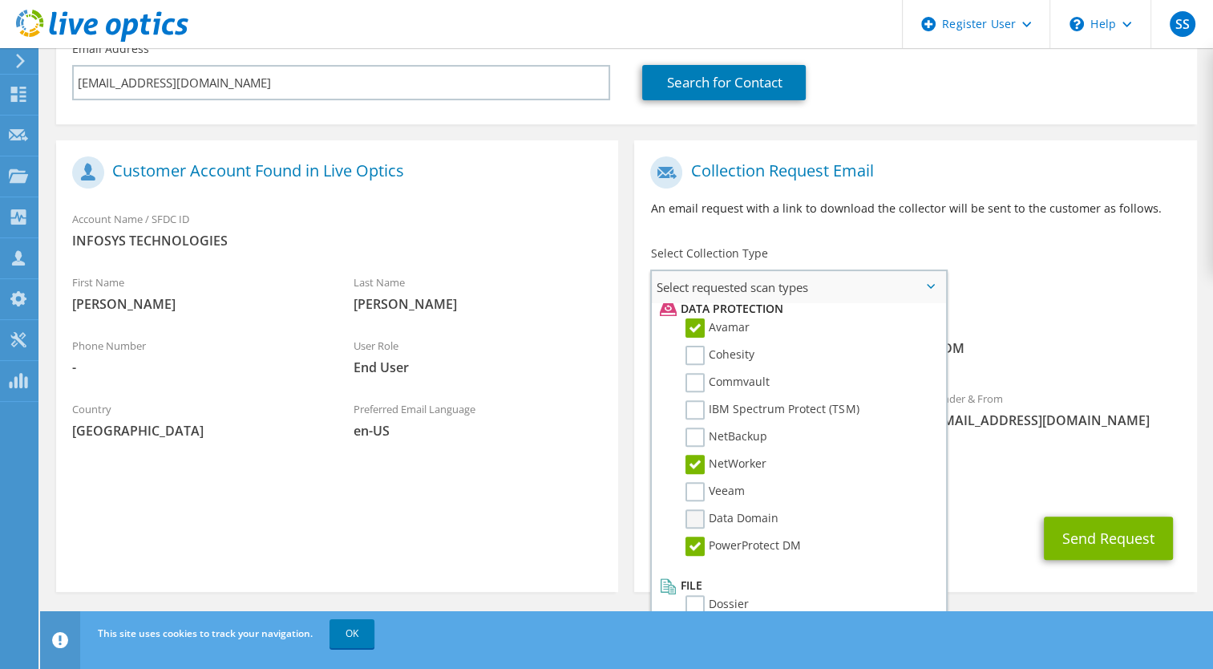
click at [0, 0] on input "Data Domain" at bounding box center [0, 0] width 0 height 0
click at [982, 511] on div "Send Request" at bounding box center [915, 537] width 562 height 59
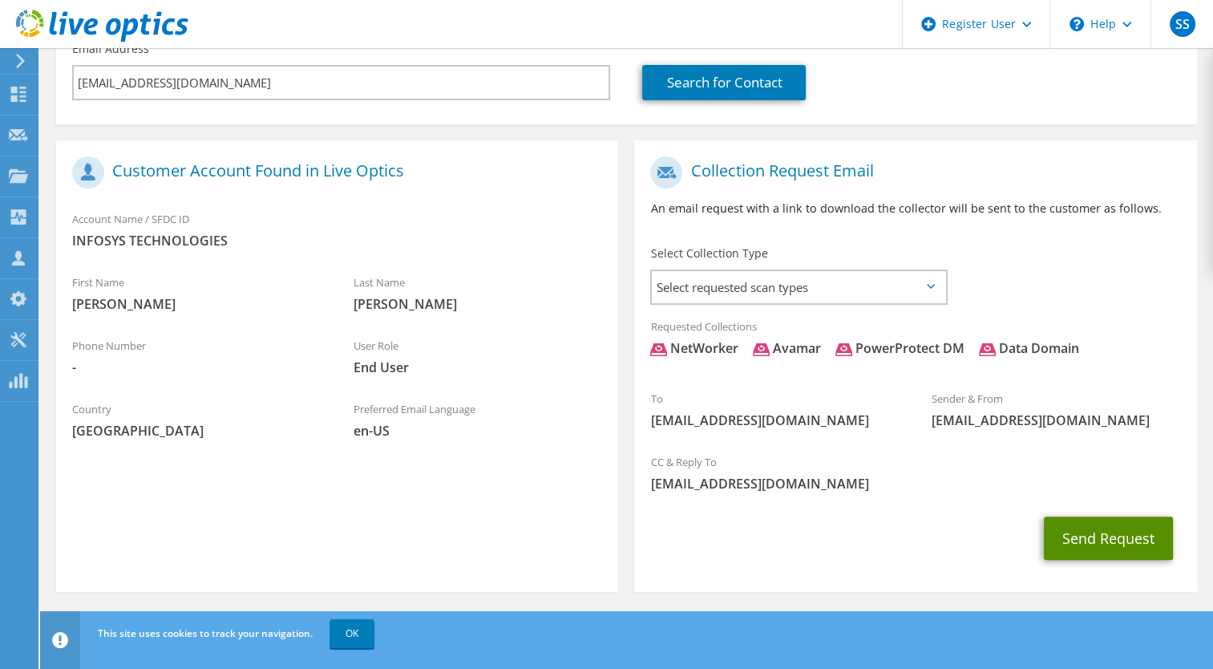
click at [1101, 533] on button "Send Request" at bounding box center [1108, 537] width 129 height 43
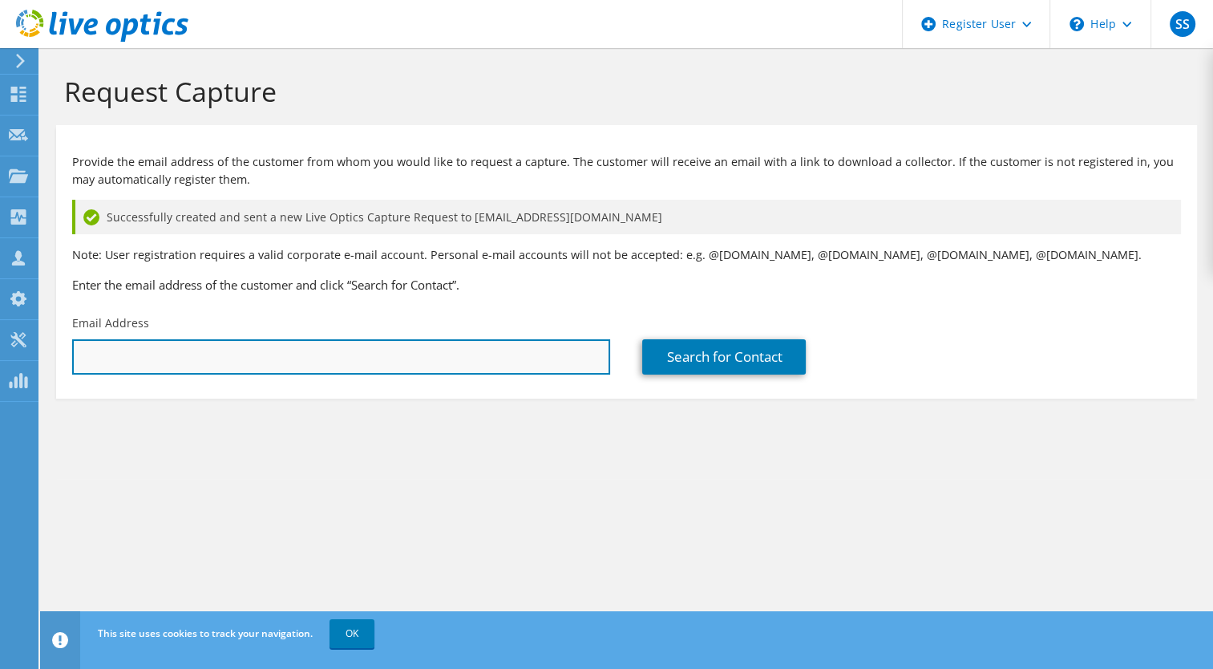
click at [279, 361] on input "text" at bounding box center [341, 356] width 538 height 35
paste input "[PERSON_NAME] [PERSON_NAME] <[EMAIL_ADDRESS][DOMAIN_NAME]>"
drag, startPoint x: 288, startPoint y: 355, endPoint x: 83, endPoint y: 354, distance: 205.2
click at [83, 354] on input "[PERSON_NAME] [PERSON_NAME] <[EMAIL_ADDRESS][DOMAIN_NAME]" at bounding box center [341, 356] width 538 height 35
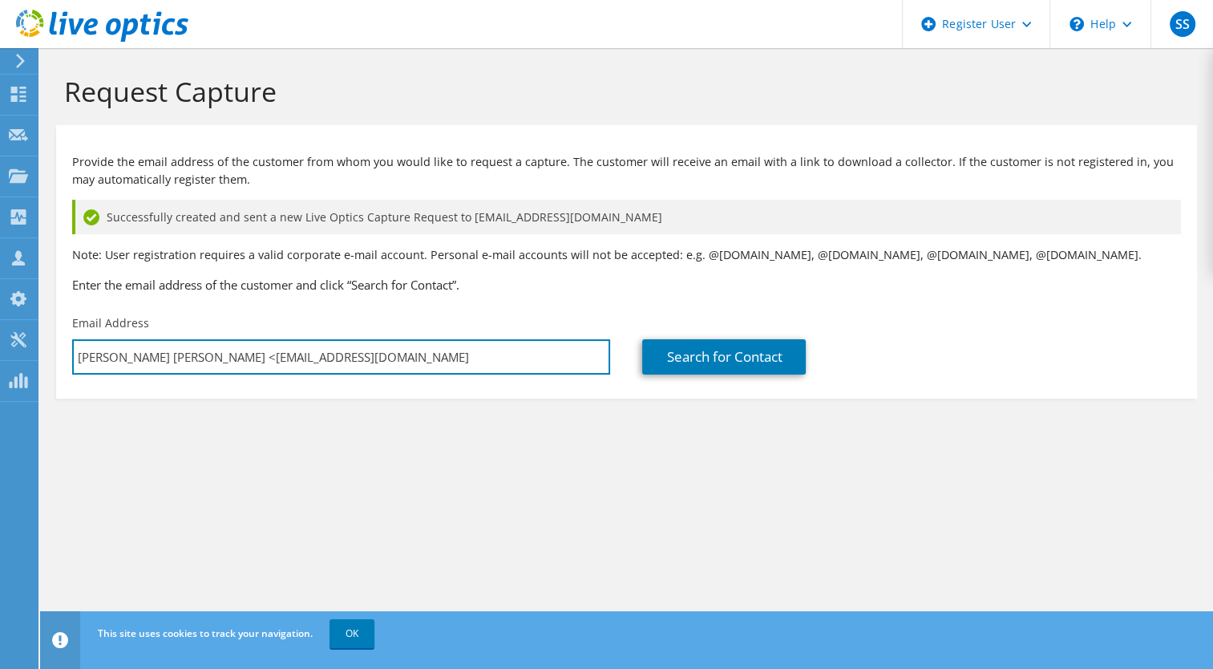
drag, startPoint x: 287, startPoint y: 356, endPoint x: 71, endPoint y: 361, distance: 215.7
click at [71, 361] on div "Email Address Ashwini Kumar Krishnamani Mishra <ashwini.mishra01@infosys.com" at bounding box center [341, 344] width 570 height 75
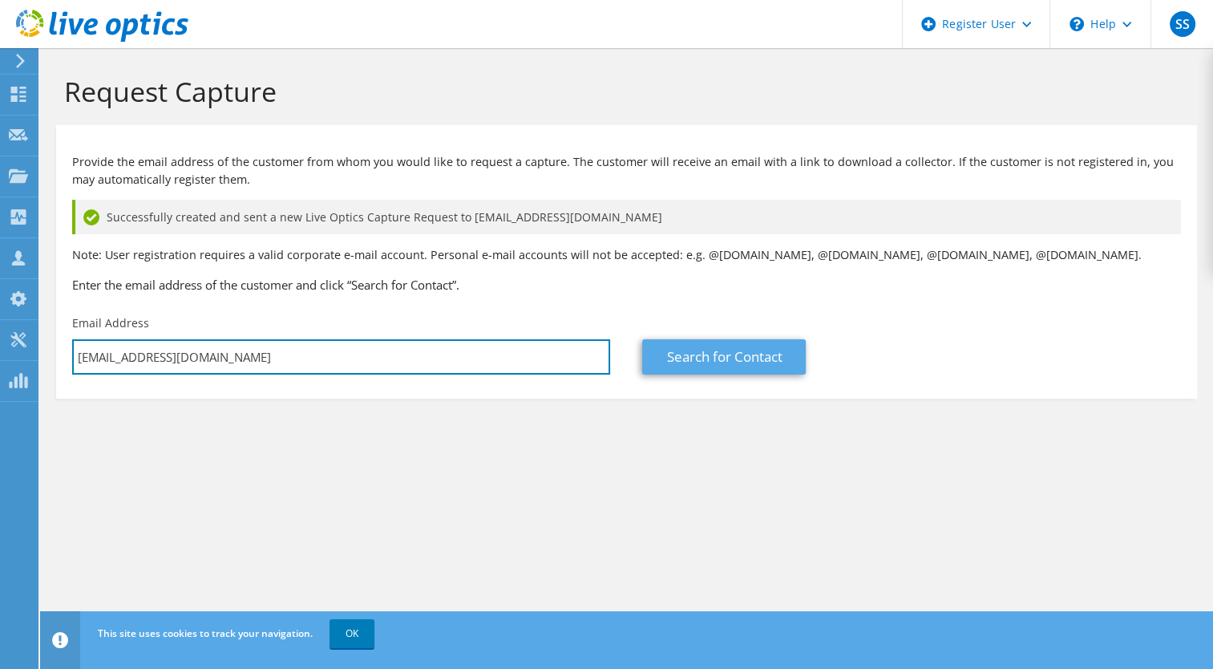
type input "ashwini.mishra01@infosys.com"
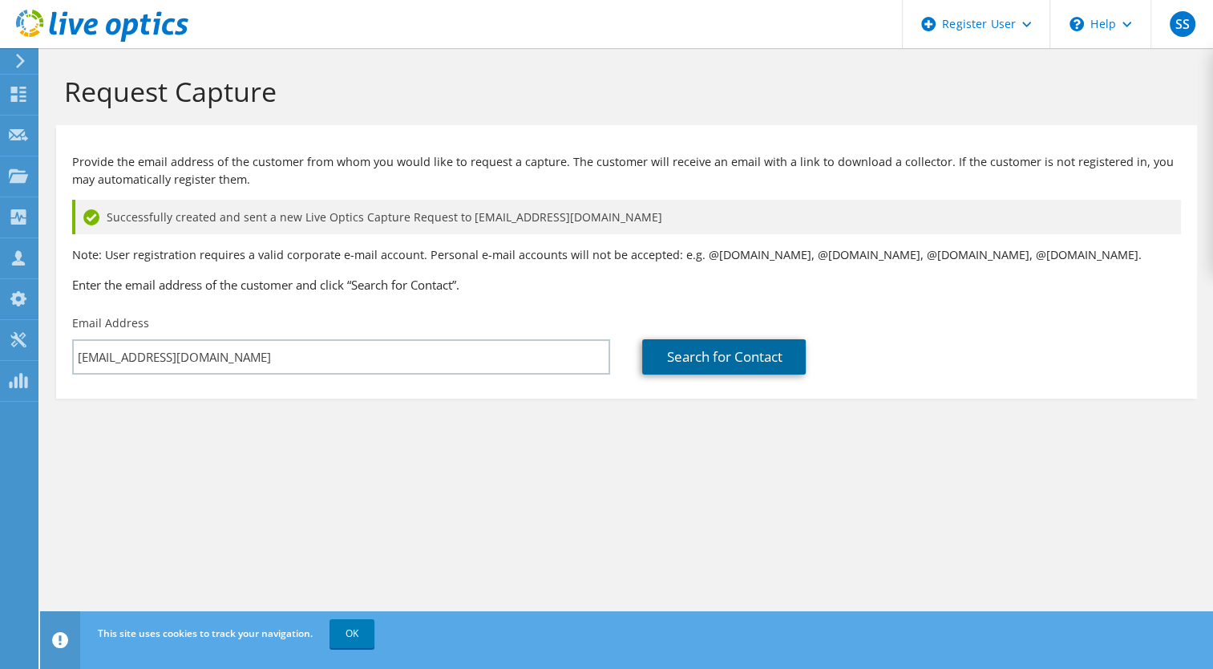
click at [676, 367] on link "Search for Contact" at bounding box center [724, 356] width 164 height 35
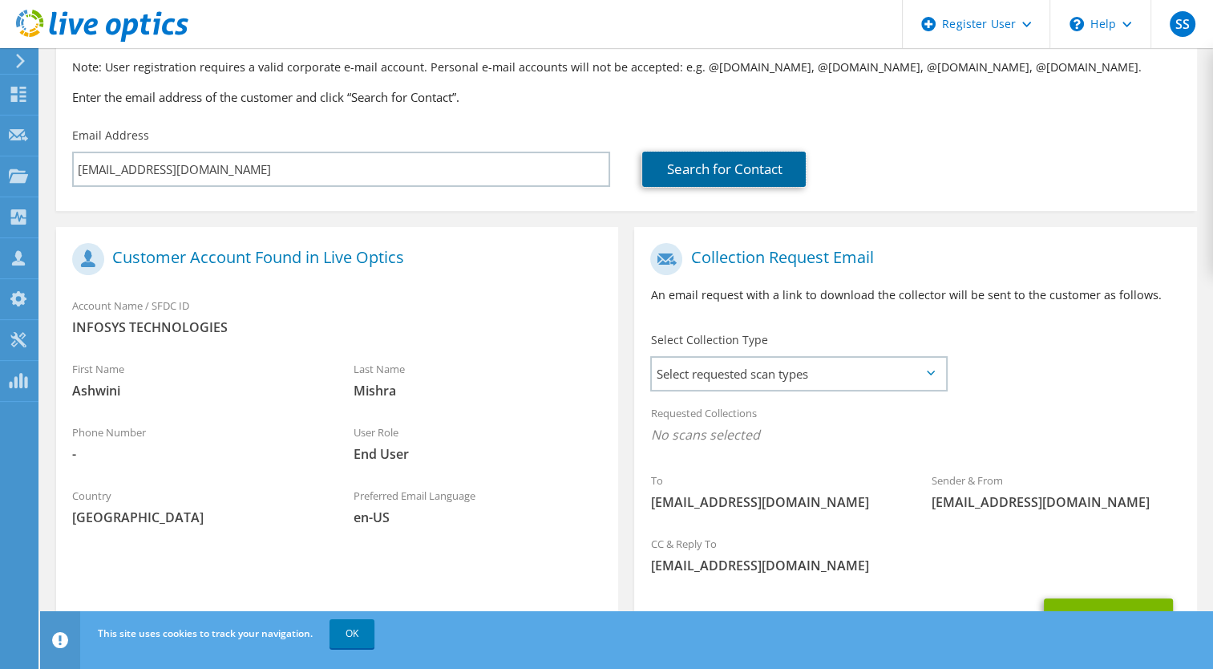
scroll to position [274, 0]
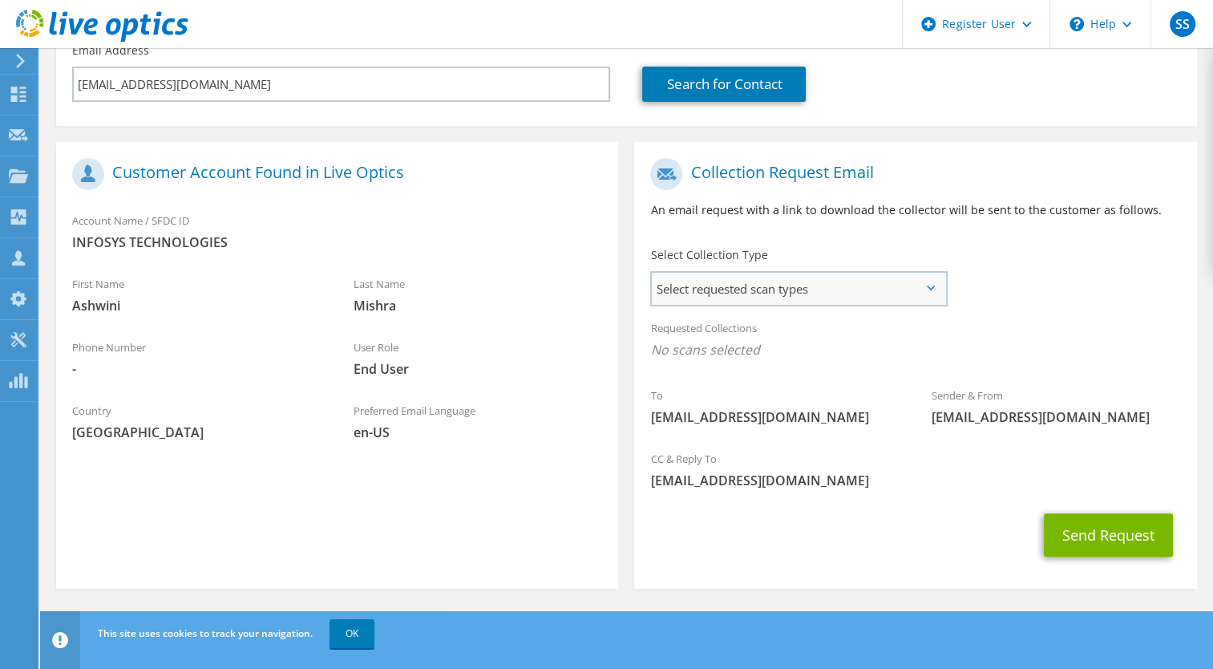
click at [731, 296] on span "Select requested scan types" at bounding box center [798, 289] width 293 height 32
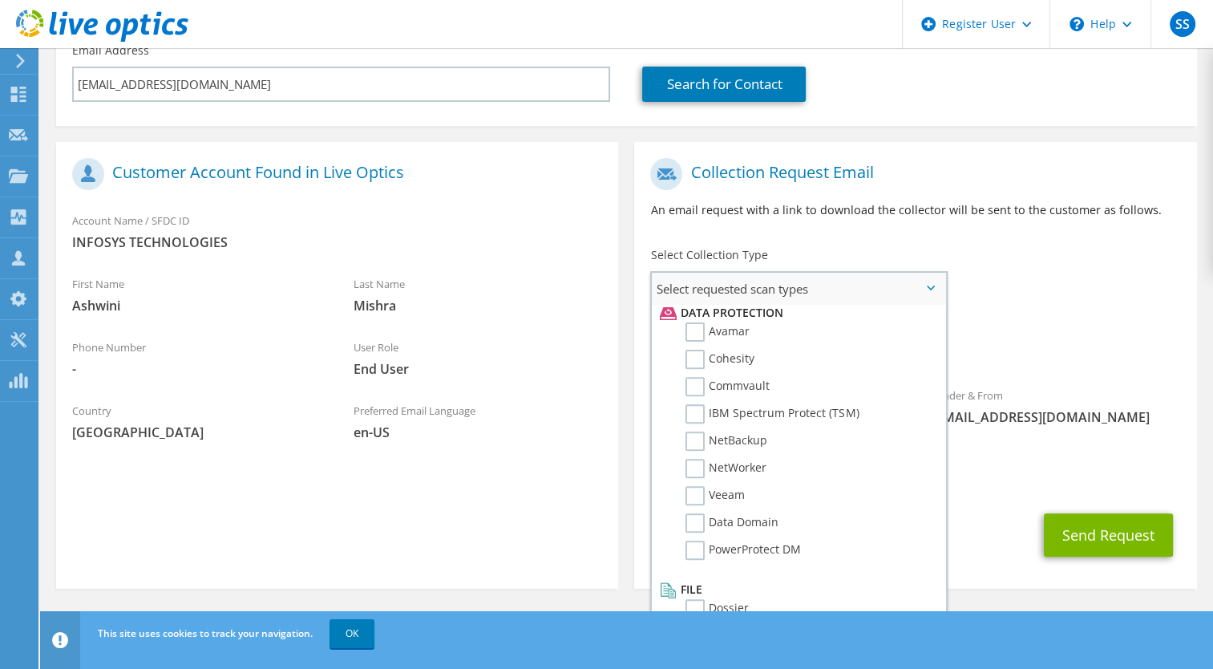
scroll to position [701, 0]
click at [696, 329] on label "Avamar" at bounding box center [717, 329] width 64 height 19
click at [0, 0] on input "Avamar" at bounding box center [0, 0] width 0 height 0
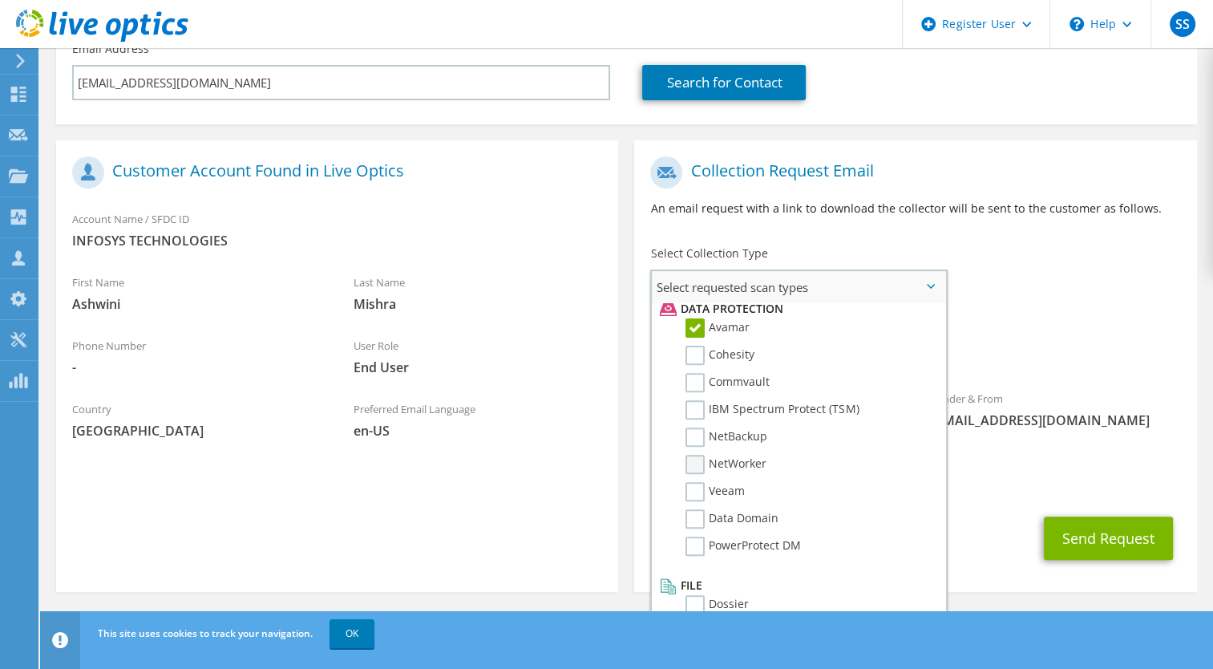
click at [695, 461] on label "NetWorker" at bounding box center [725, 463] width 81 height 19
click at [0, 0] on input "NetWorker" at bounding box center [0, 0] width 0 height 0
click at [697, 547] on label "PowerProtect DM" at bounding box center [742, 545] width 115 height 19
click at [0, 0] on input "PowerProtect DM" at bounding box center [0, 0] width 0 height 0
click at [697, 522] on label "Data Domain" at bounding box center [731, 518] width 93 height 19
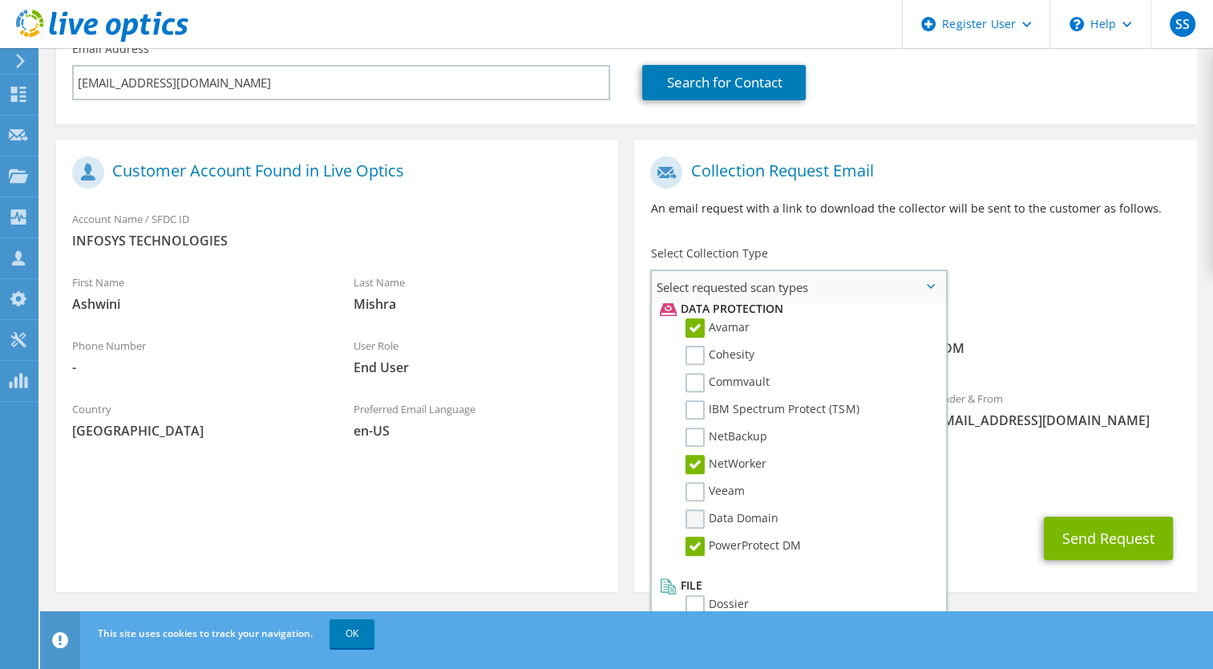
click at [0, 0] on input "Data Domain" at bounding box center [0, 0] width 0 height 0
click at [1100, 381] on div "Requested Collections No scans selected Avamar NetWorker PowerProtect DM Data D…" at bounding box center [915, 345] width 562 height 72
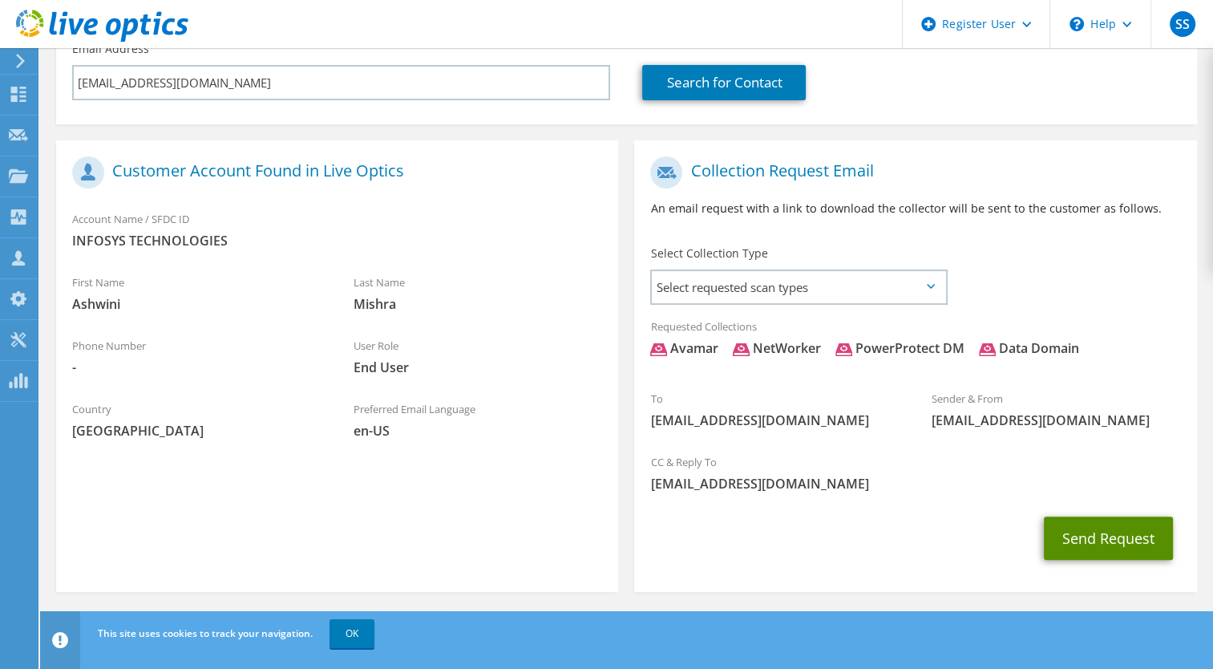
click at [1108, 532] on button "Send Request" at bounding box center [1108, 537] width 129 height 43
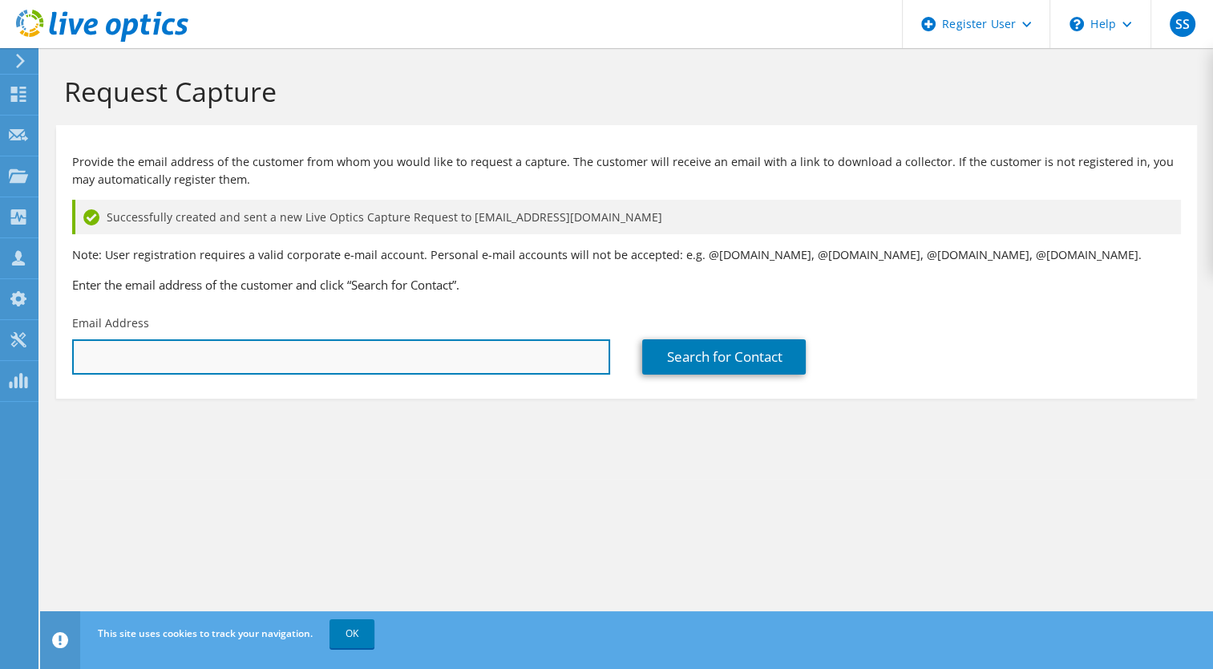
click at [285, 350] on input "text" at bounding box center [341, 356] width 538 height 35
paste input "Satheesh Tammaji Kulkarni <Satheeshtammaji.k@infosys.com>"
drag, startPoint x: 239, startPoint y: 357, endPoint x: 6, endPoint y: 324, distance: 234.8
click at [6, 324] on div "SS Dell User Sachin Sanchawat S.Sanchawat@Dell.com Dell My Profile Log Out \n H…" at bounding box center [606, 334] width 1213 height 669
type input "Satheeshtammaji.k@infosys.com"
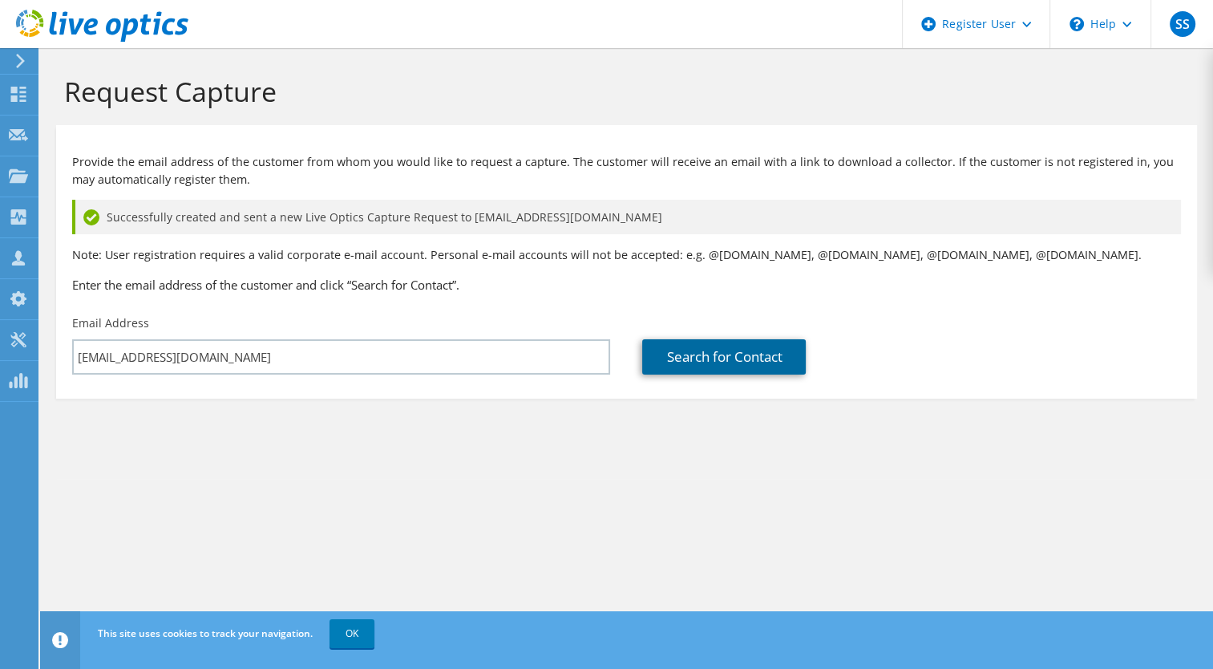
click at [740, 360] on link "Search for Contact" at bounding box center [724, 356] width 164 height 35
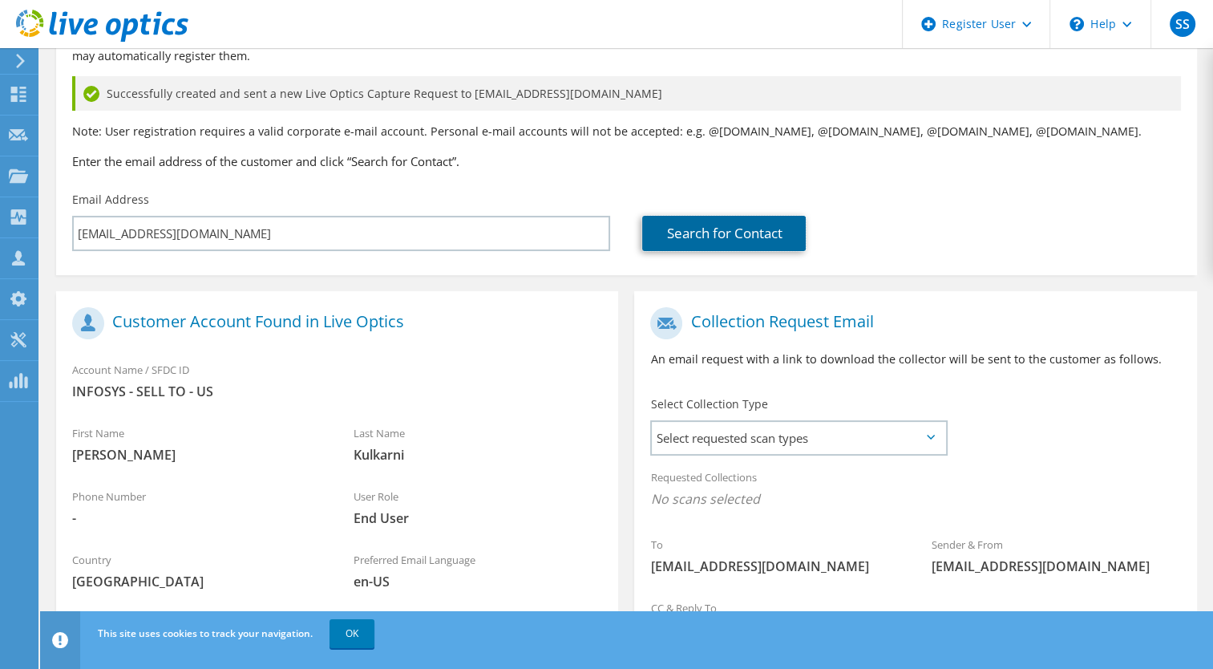
scroll to position [274, 0]
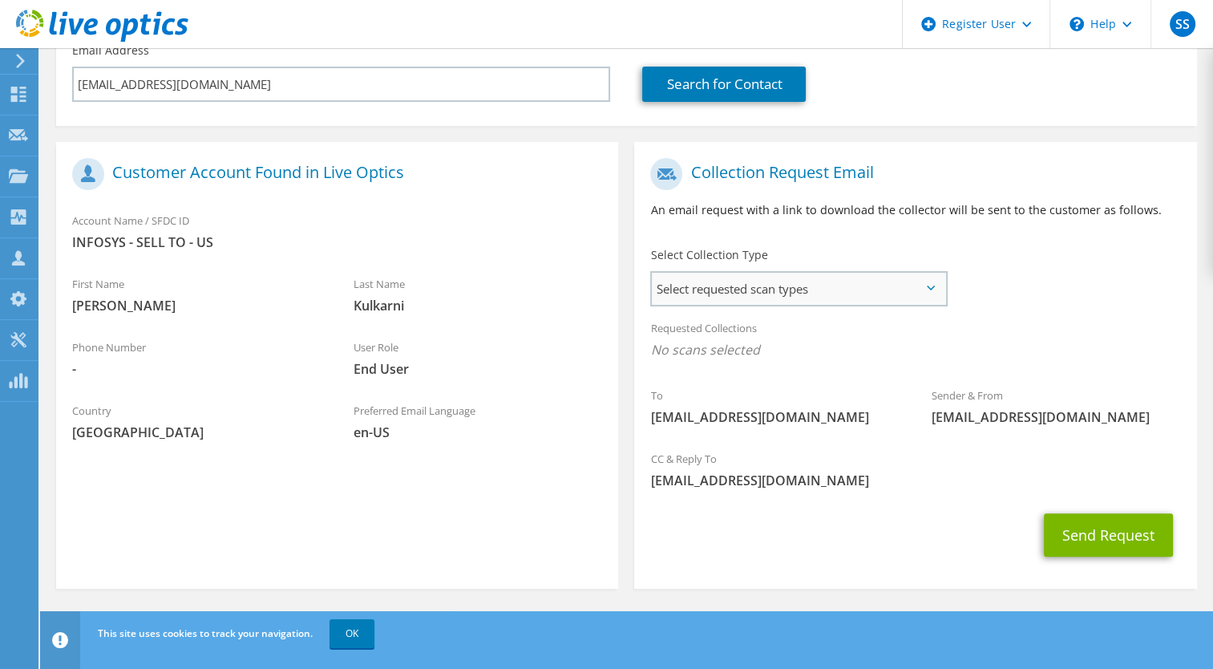
click at [907, 292] on span "Select requested scan types" at bounding box center [798, 289] width 293 height 32
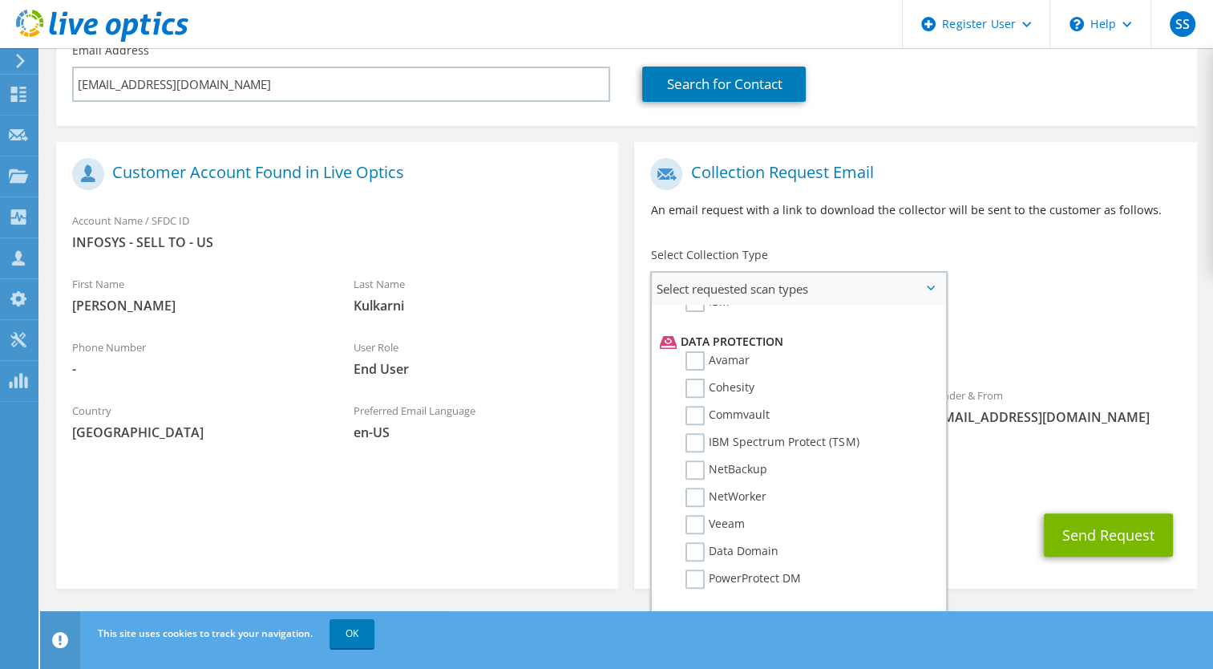
scroll to position [671, 0]
click at [697, 365] on label "Avamar" at bounding box center [717, 359] width 64 height 19
click at [0, 0] on input "Avamar" at bounding box center [0, 0] width 0 height 0
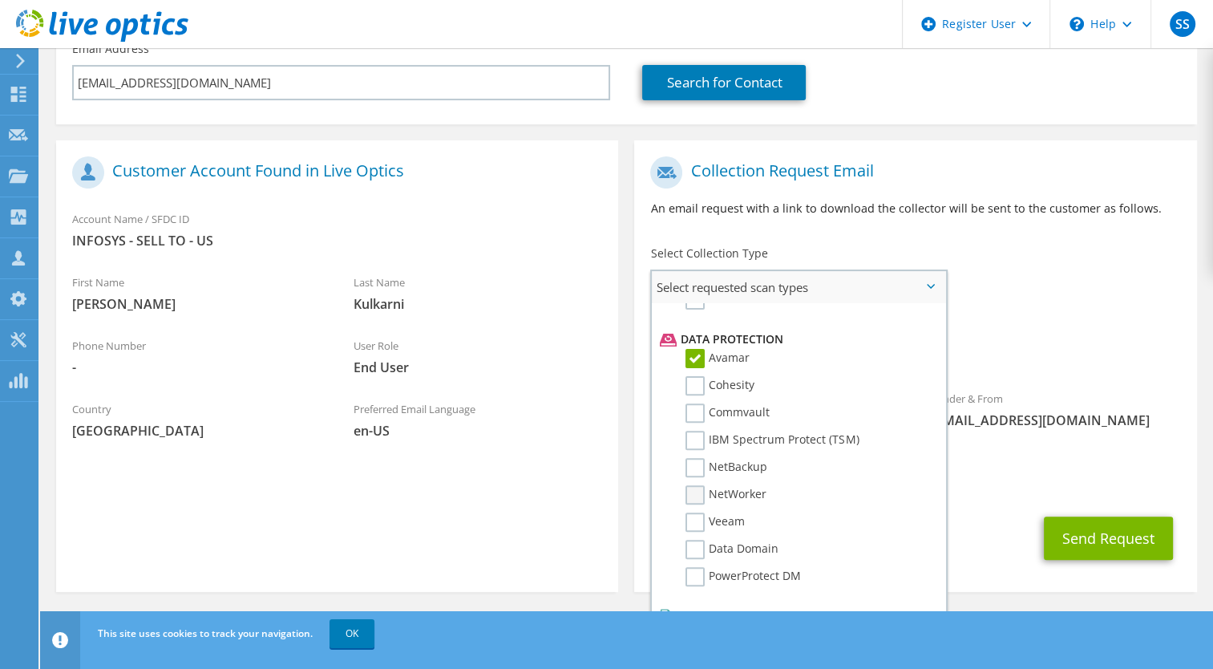
click at [694, 488] on label "NetWorker" at bounding box center [725, 494] width 81 height 19
click at [0, 0] on input "NetWorker" at bounding box center [0, 0] width 0 height 0
click at [697, 550] on label "Data Domain" at bounding box center [731, 548] width 93 height 19
click at [0, 0] on input "Data Domain" at bounding box center [0, 0] width 0 height 0
click at [697, 574] on label "PowerProtect DM" at bounding box center [742, 576] width 115 height 19
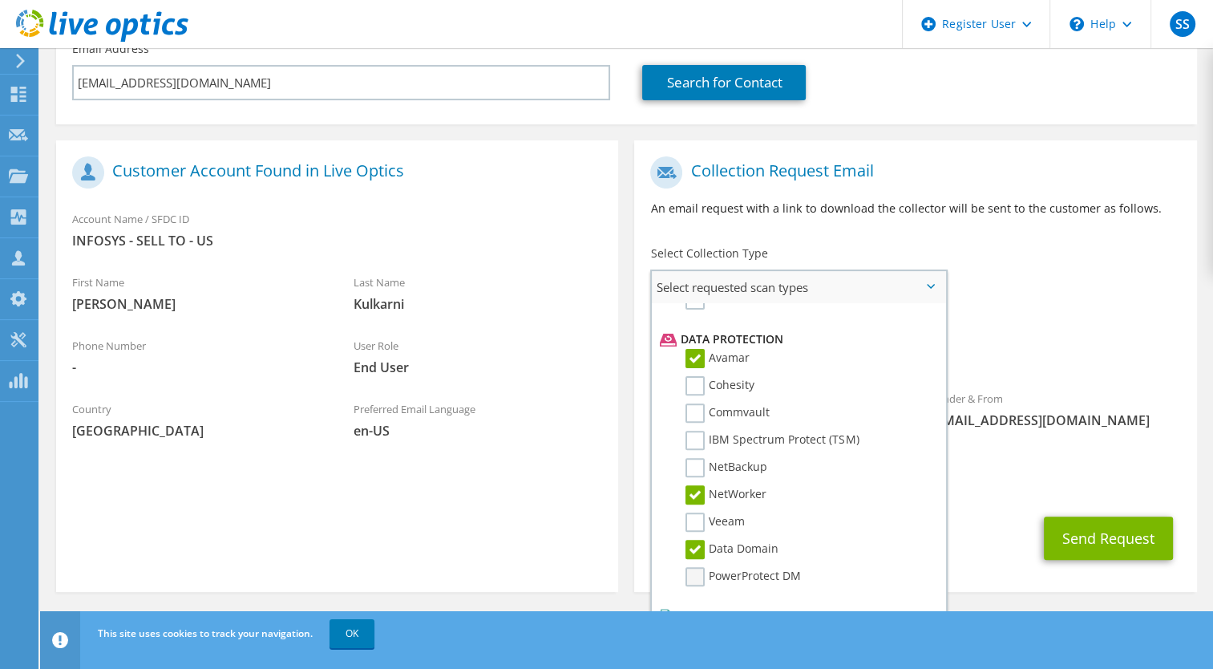
click at [0, 0] on input "PowerProtect DM" at bounding box center [0, 0] width 0 height 0
click at [1023, 382] on div "Requested Collections No scans selected Avamar NetWorker Data Domain PowerProte…" at bounding box center [915, 345] width 562 height 72
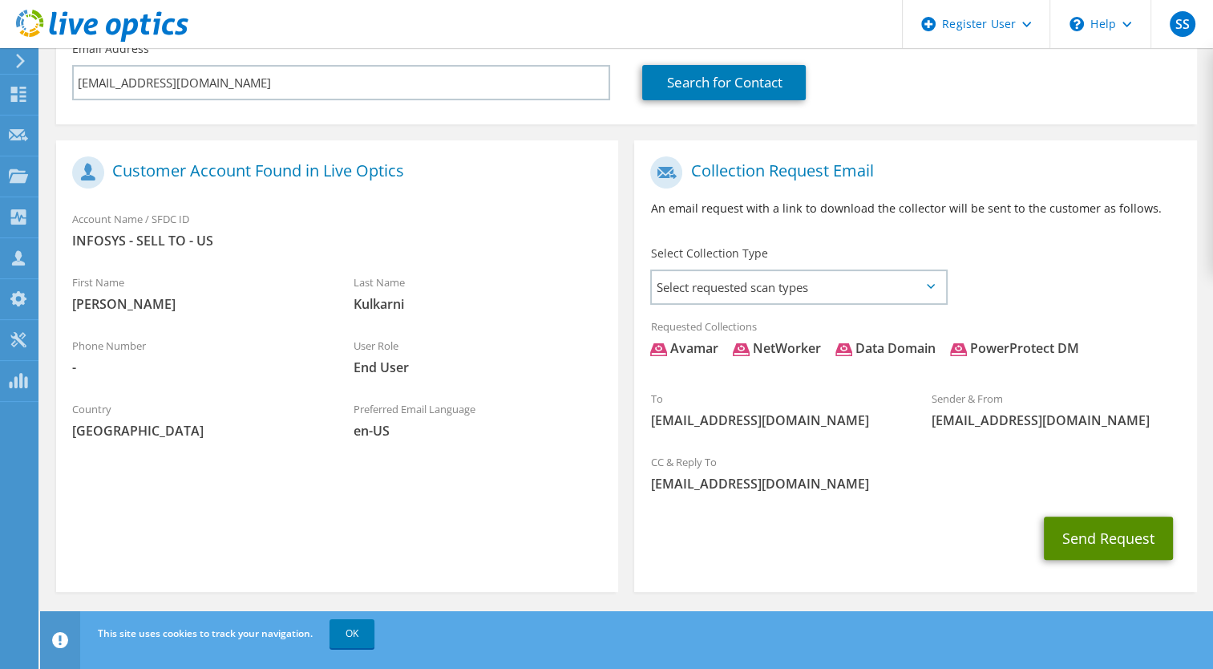
click at [1081, 548] on button "Send Request" at bounding box center [1108, 537] width 129 height 43
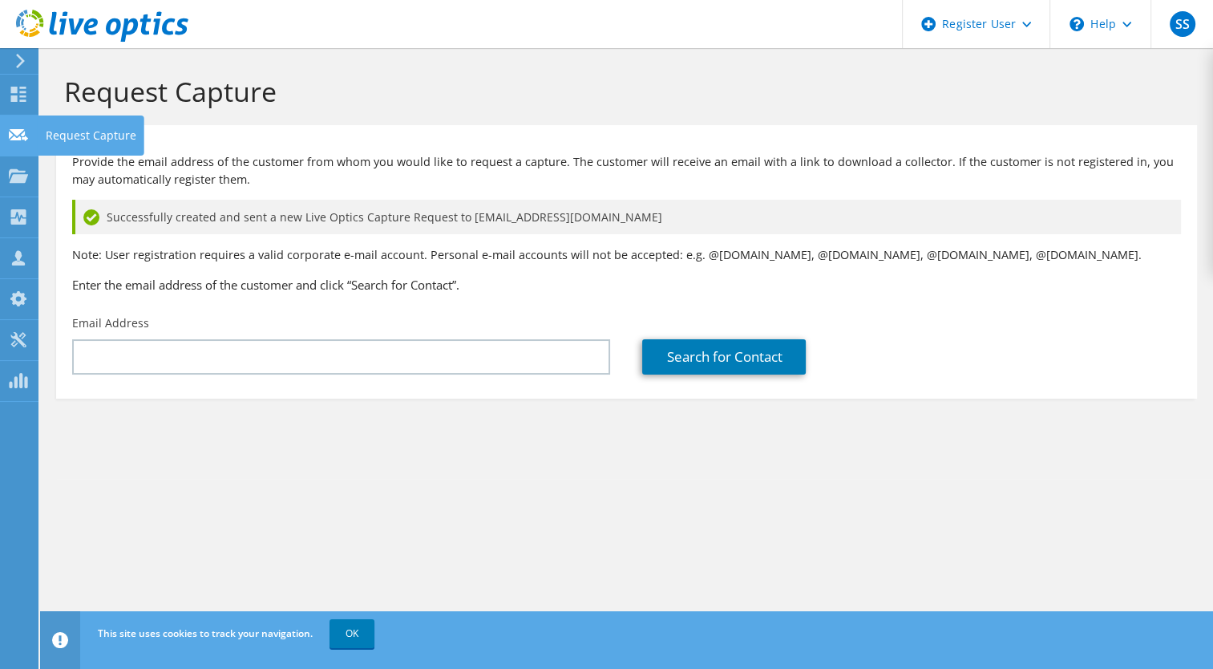
click at [21, 136] on icon at bounding box center [18, 134] width 19 height 15
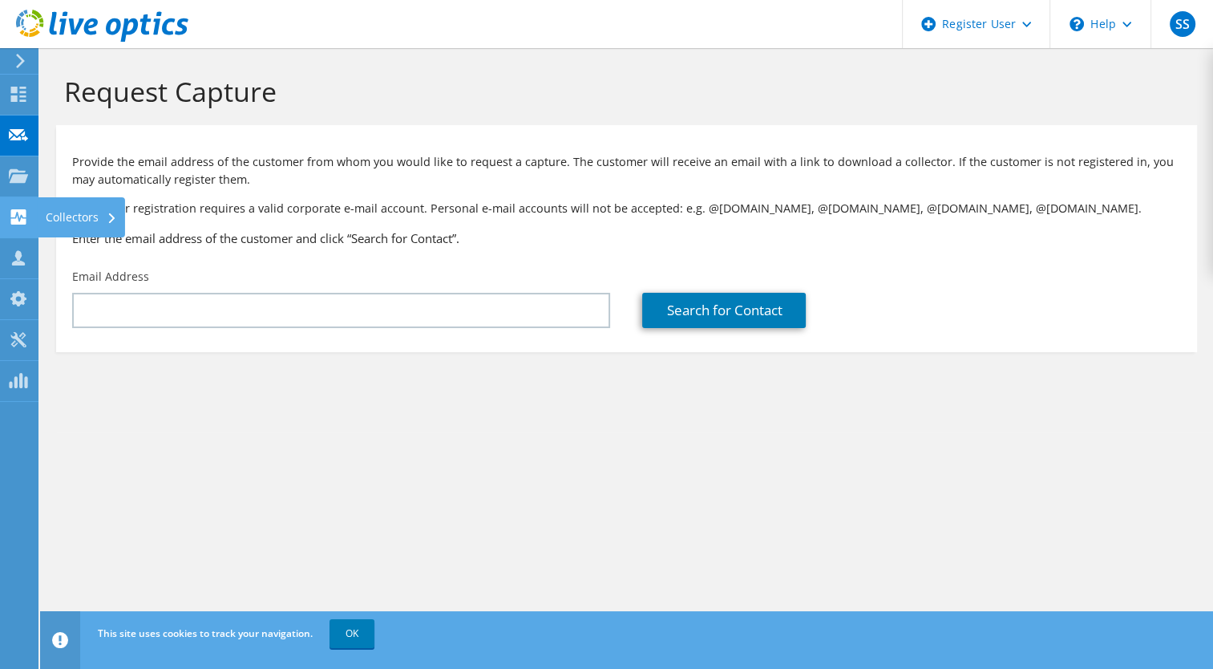
click at [20, 212] on use at bounding box center [18, 216] width 15 height 15
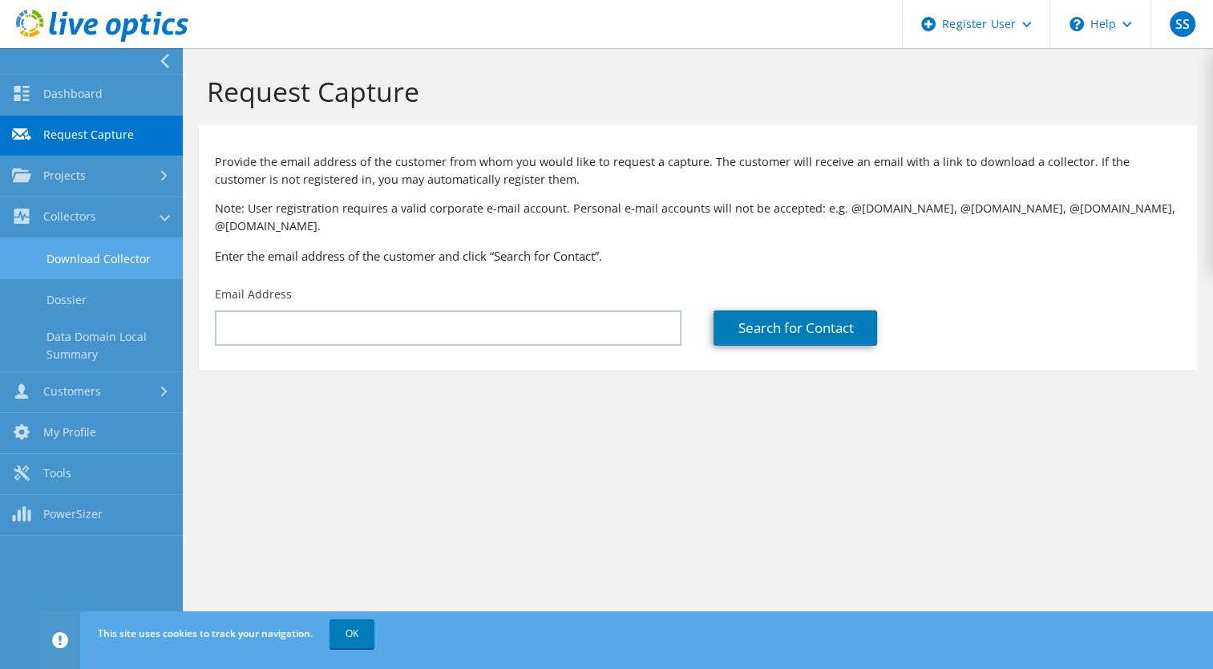
click at [134, 255] on link "Download Collector" at bounding box center [91, 258] width 183 height 41
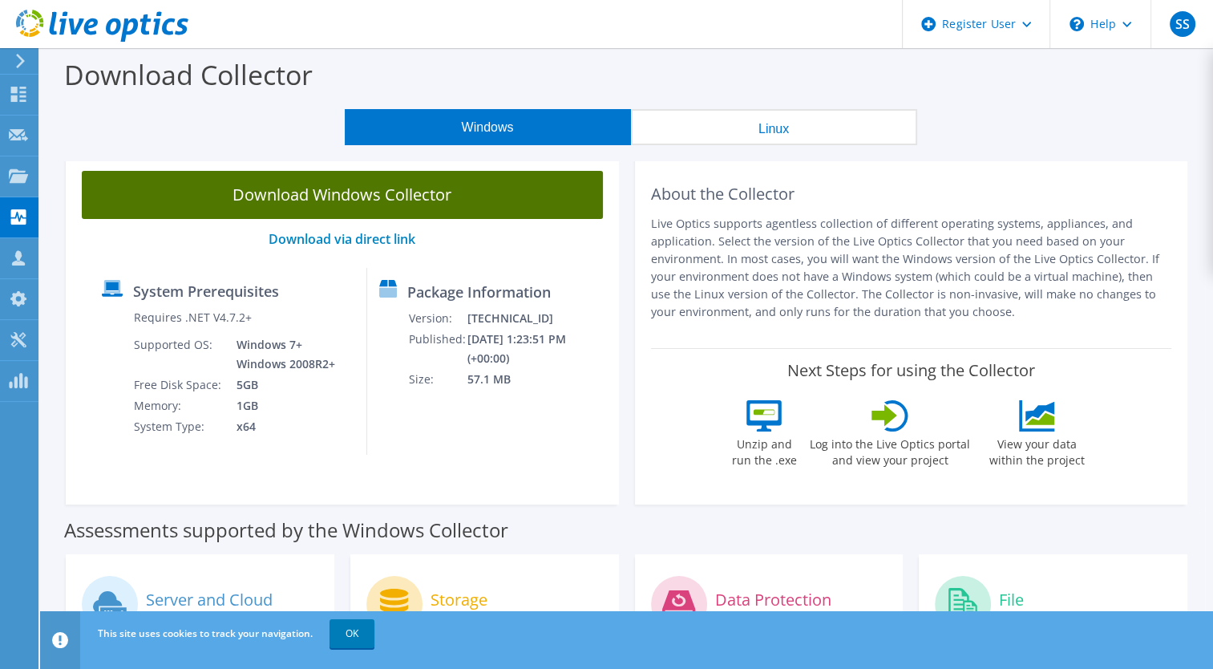
click at [325, 204] on link "Download Windows Collector" at bounding box center [342, 195] width 521 height 48
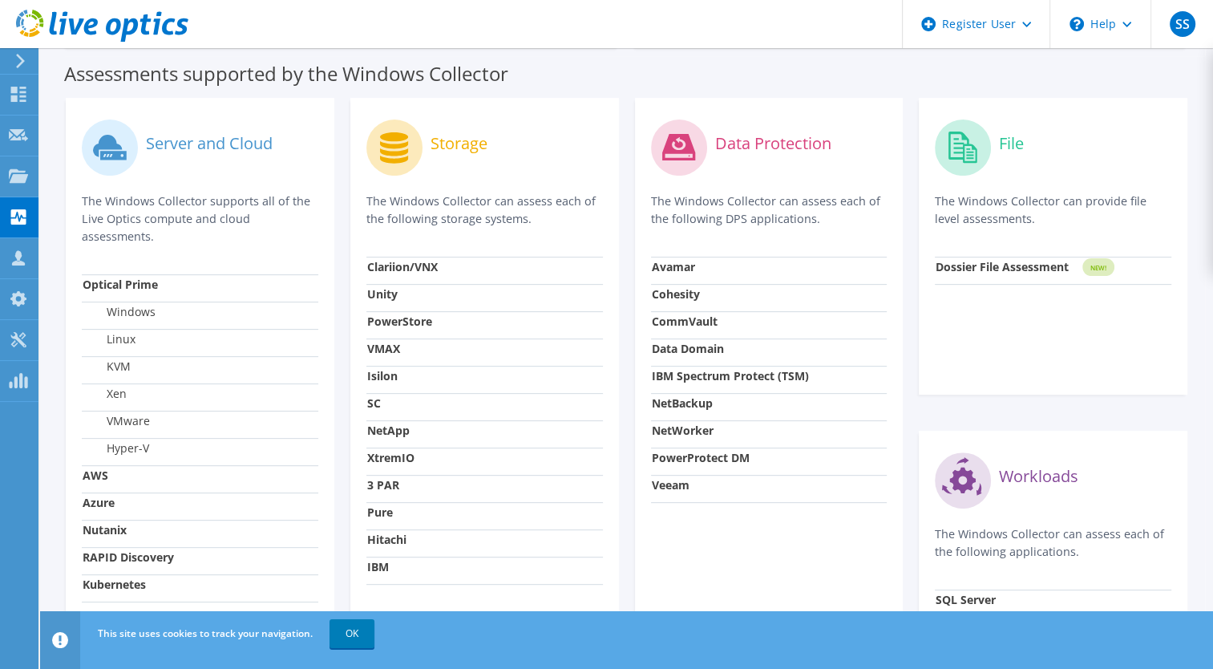
scroll to position [450, 0]
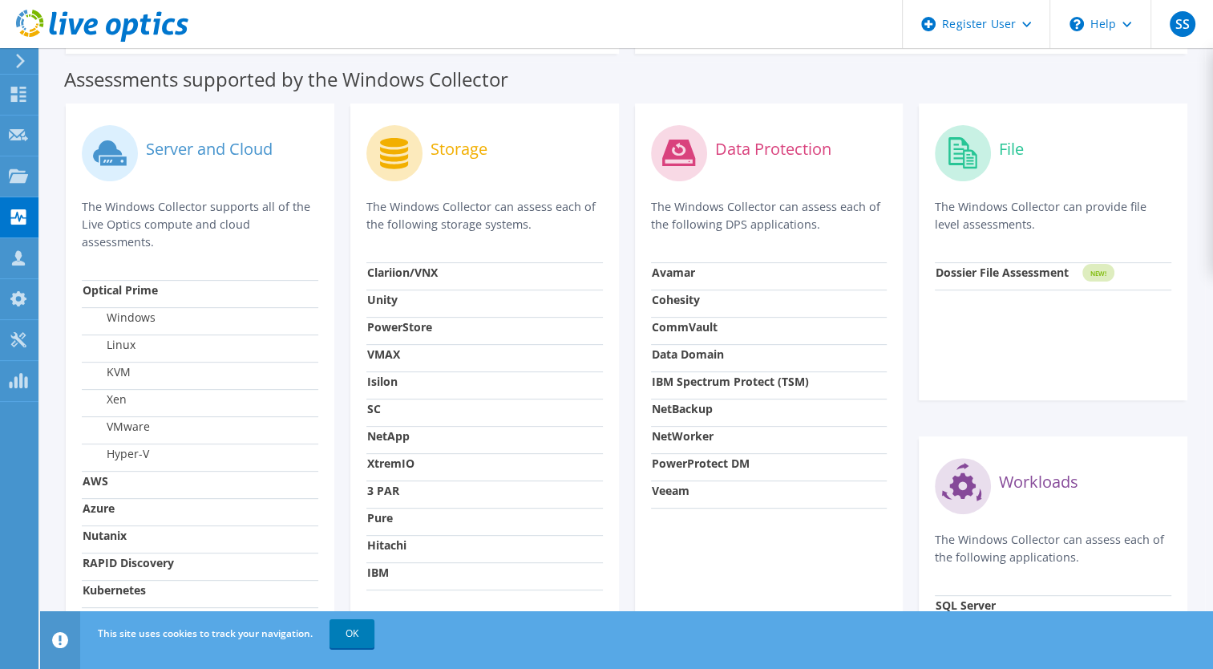
click at [680, 273] on strong "Avamar" at bounding box center [673, 272] width 43 height 15
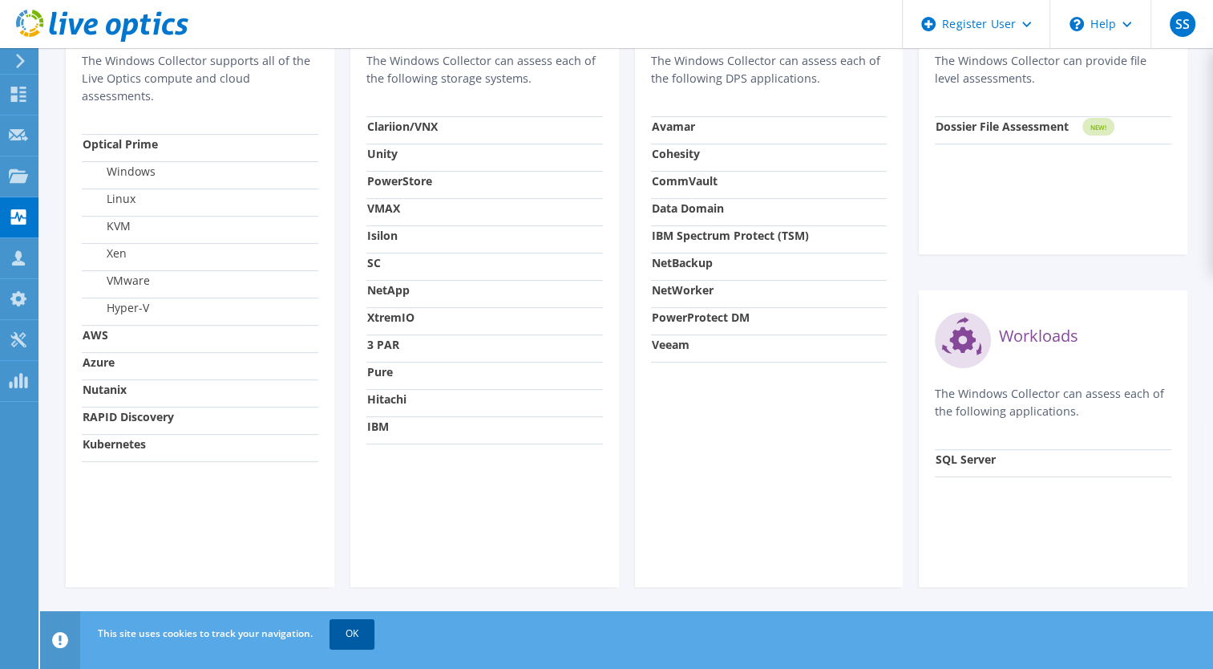
click at [358, 633] on link "OK" at bounding box center [351, 633] width 45 height 29
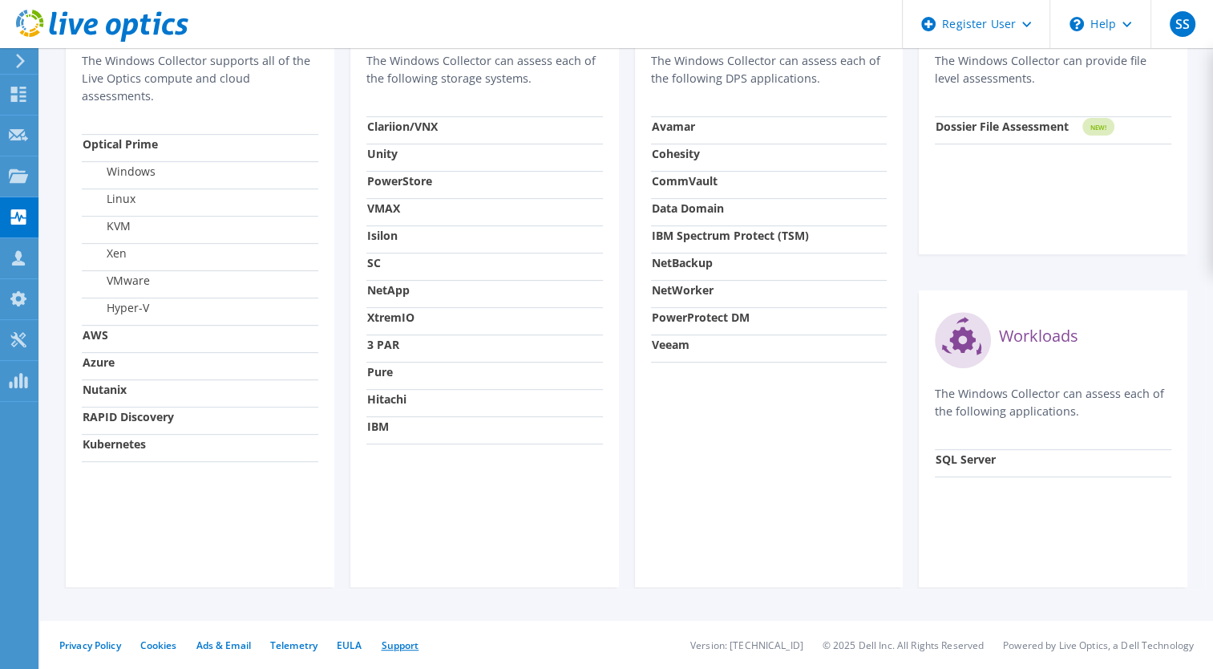
click at [404, 643] on link "Support" at bounding box center [400, 645] width 38 height 14
click at [15, 339] on icon at bounding box center [18, 339] width 19 height 15
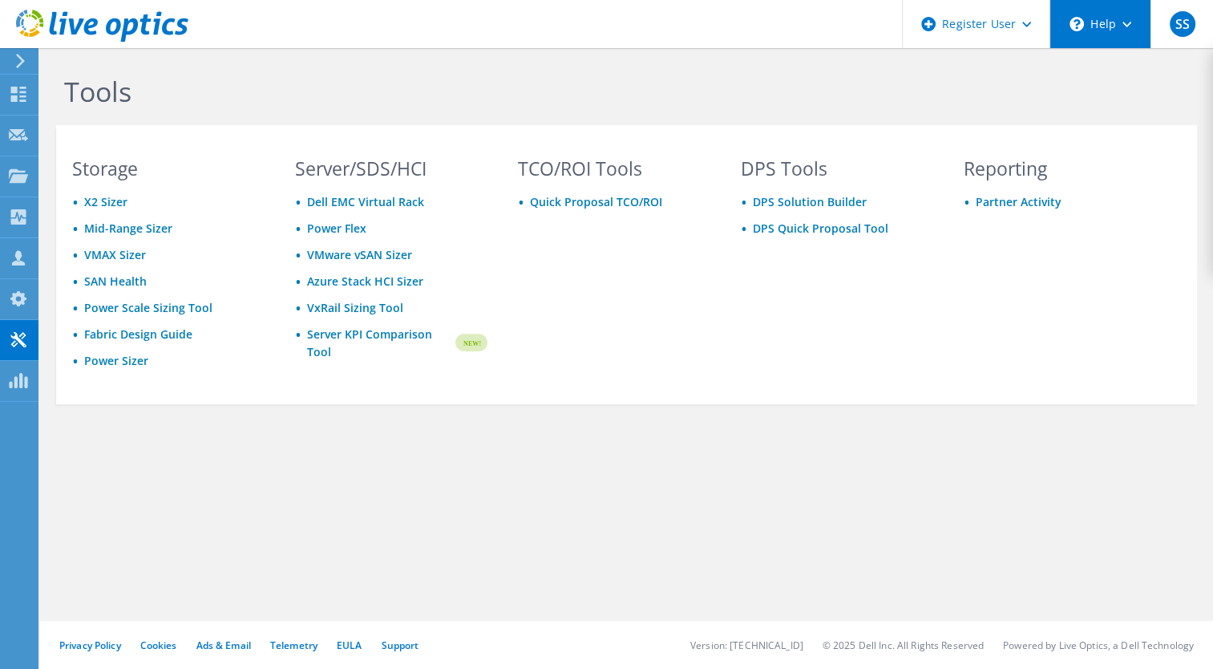
click at [1117, 23] on div "\n Help" at bounding box center [1099, 24] width 101 height 48
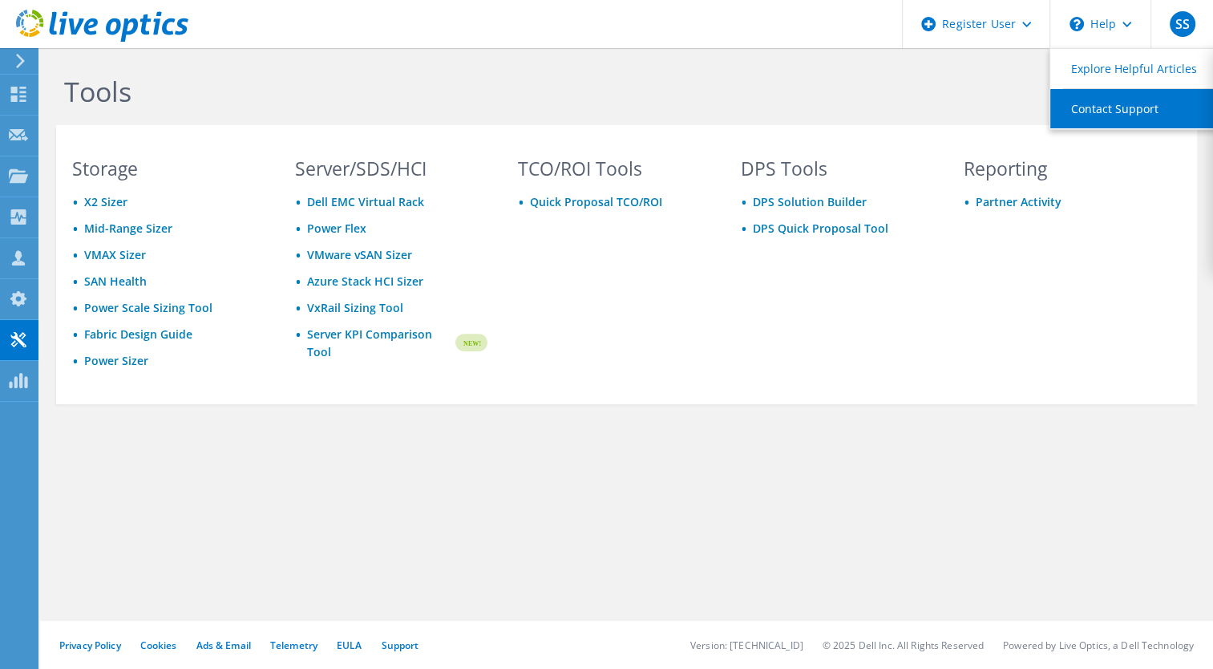
click at [1094, 115] on link "Contact Support" at bounding box center [1139, 108] width 179 height 39
click at [390, 639] on link "Support" at bounding box center [400, 645] width 38 height 14
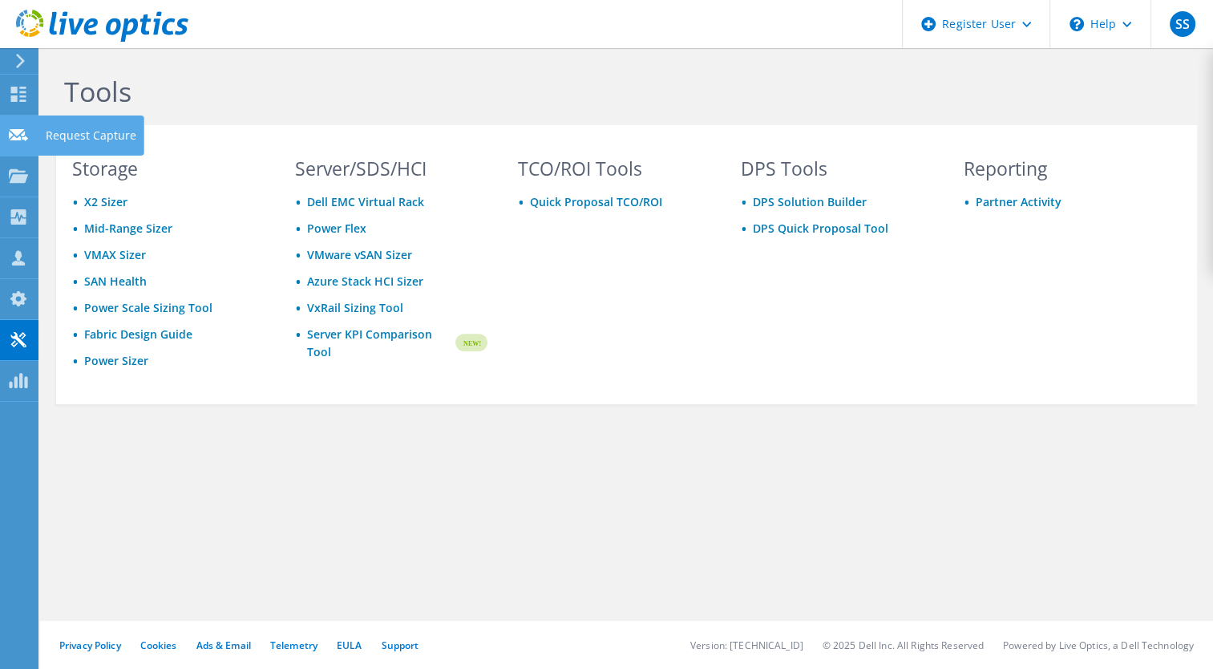
click at [89, 135] on div "Request Capture" at bounding box center [91, 135] width 107 height 40
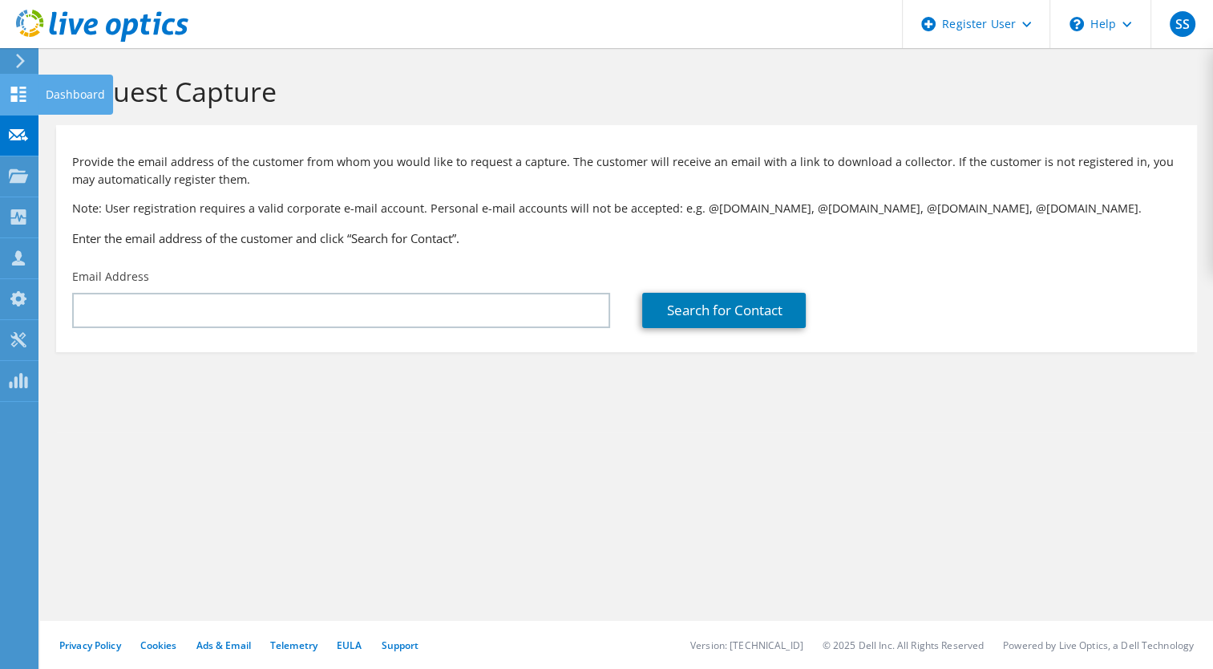
click at [19, 99] on icon at bounding box center [18, 94] width 19 height 15
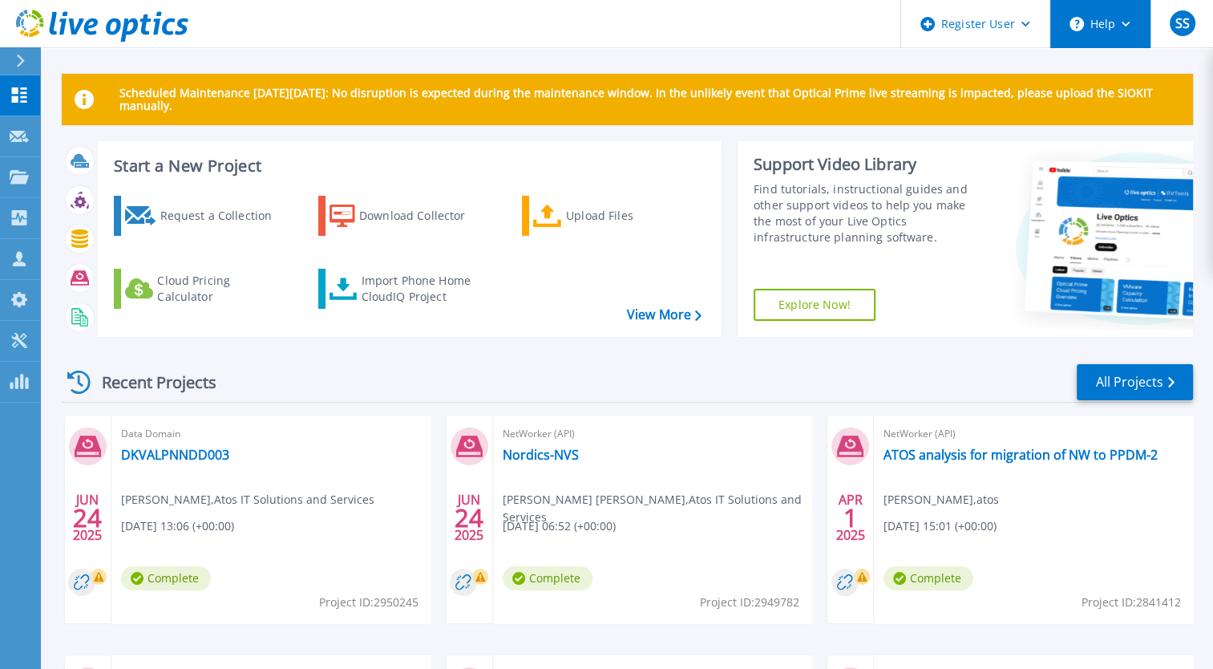
click at [1100, 33] on button "Help" at bounding box center [1100, 24] width 100 height 48
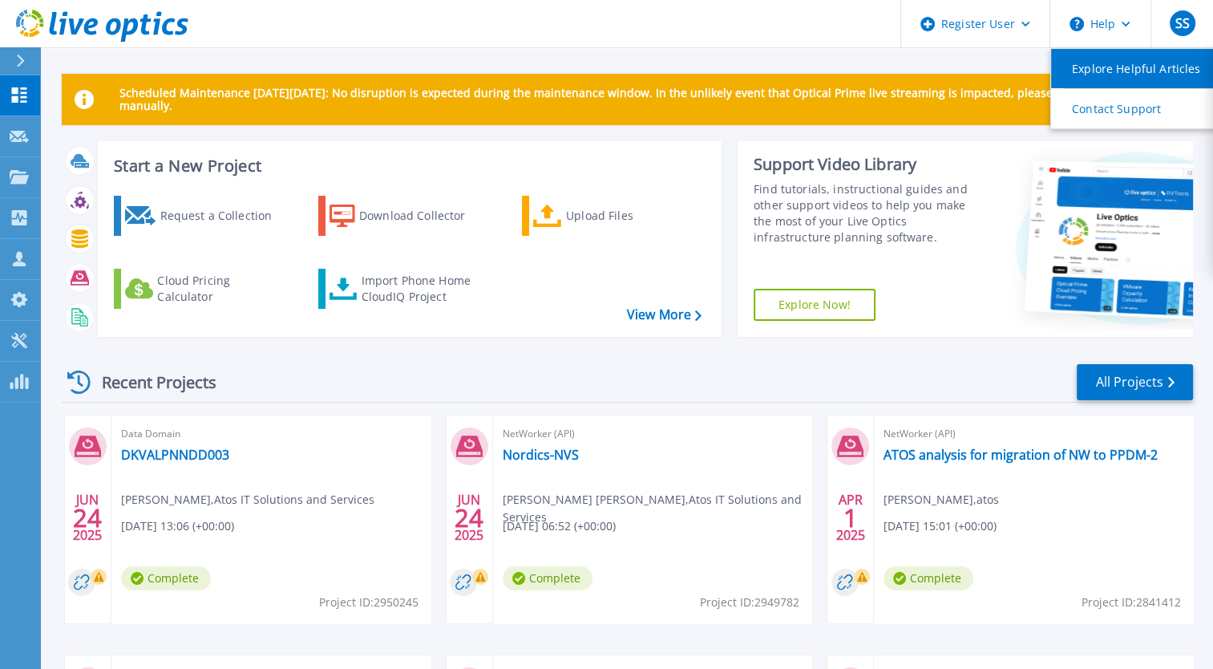
click at [1100, 67] on link "Explore Helpful Articles" at bounding box center [1140, 68] width 179 height 39
click at [705, 43] on header "Register User Help Explore Helpful Articles Contact Support SS Dell User [PERSO…" at bounding box center [606, 24] width 1213 height 48
